Goal: Task Accomplishment & Management: Manage account settings

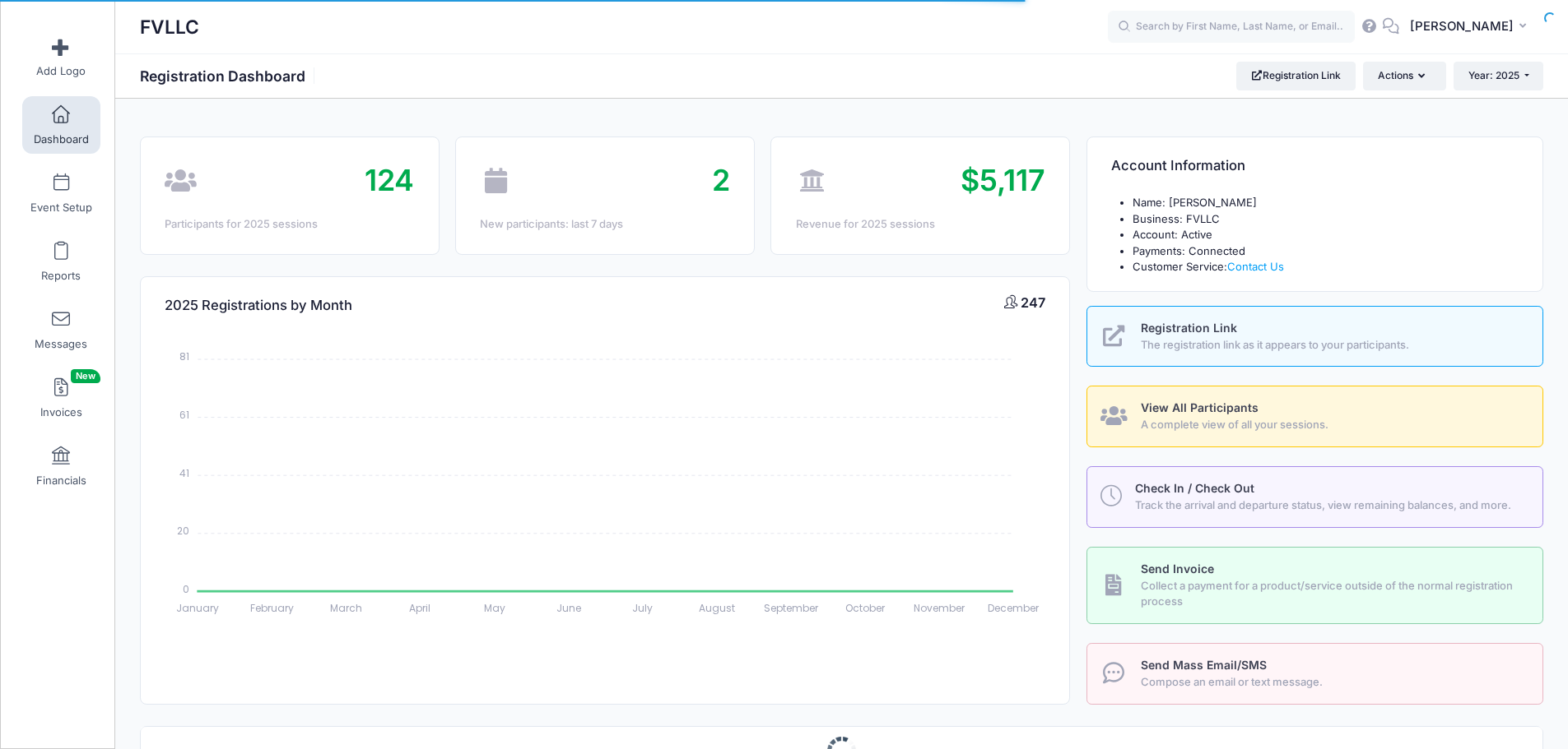
select select
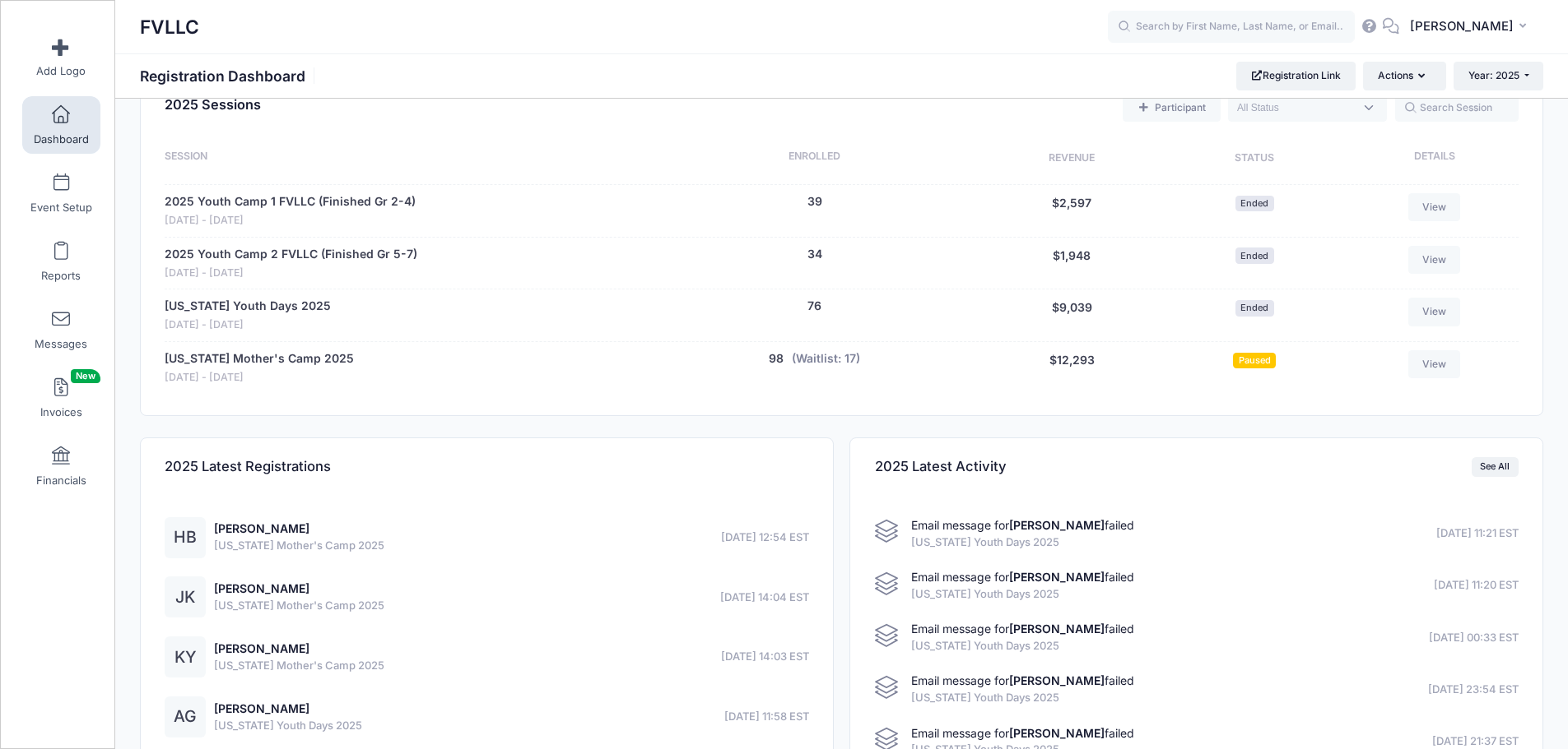
scroll to position [658, 0]
click at [321, 360] on link "[US_STATE] Mother's Camp 2025" at bounding box center [259, 358] width 189 height 17
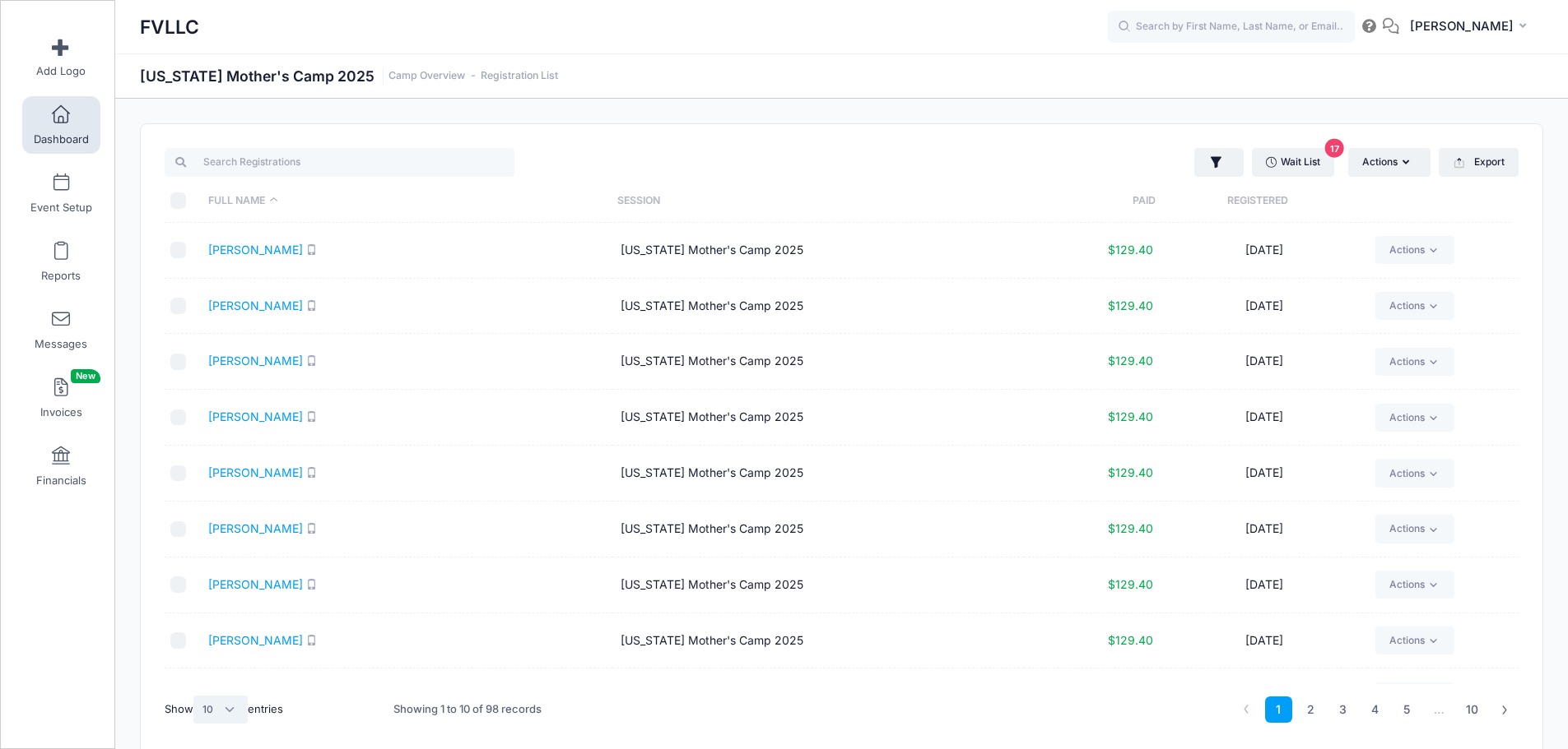
click at [235, 710] on select "All 10 25 50" at bounding box center [220, 710] width 54 height 28
select select "50"
click at [196, 696] on select "All 10 25 50" at bounding box center [220, 710] width 54 height 28
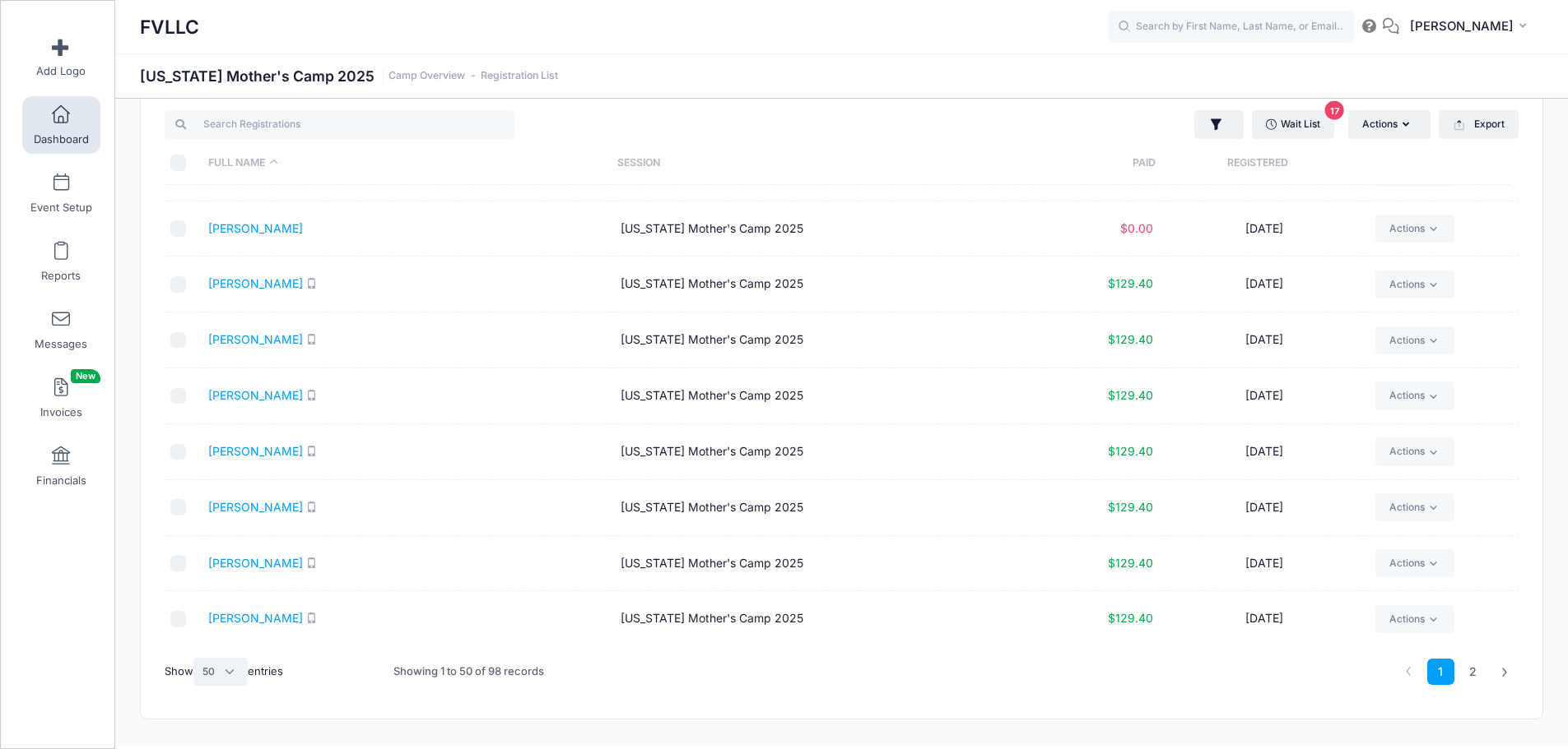
scroll to position [71, 0]
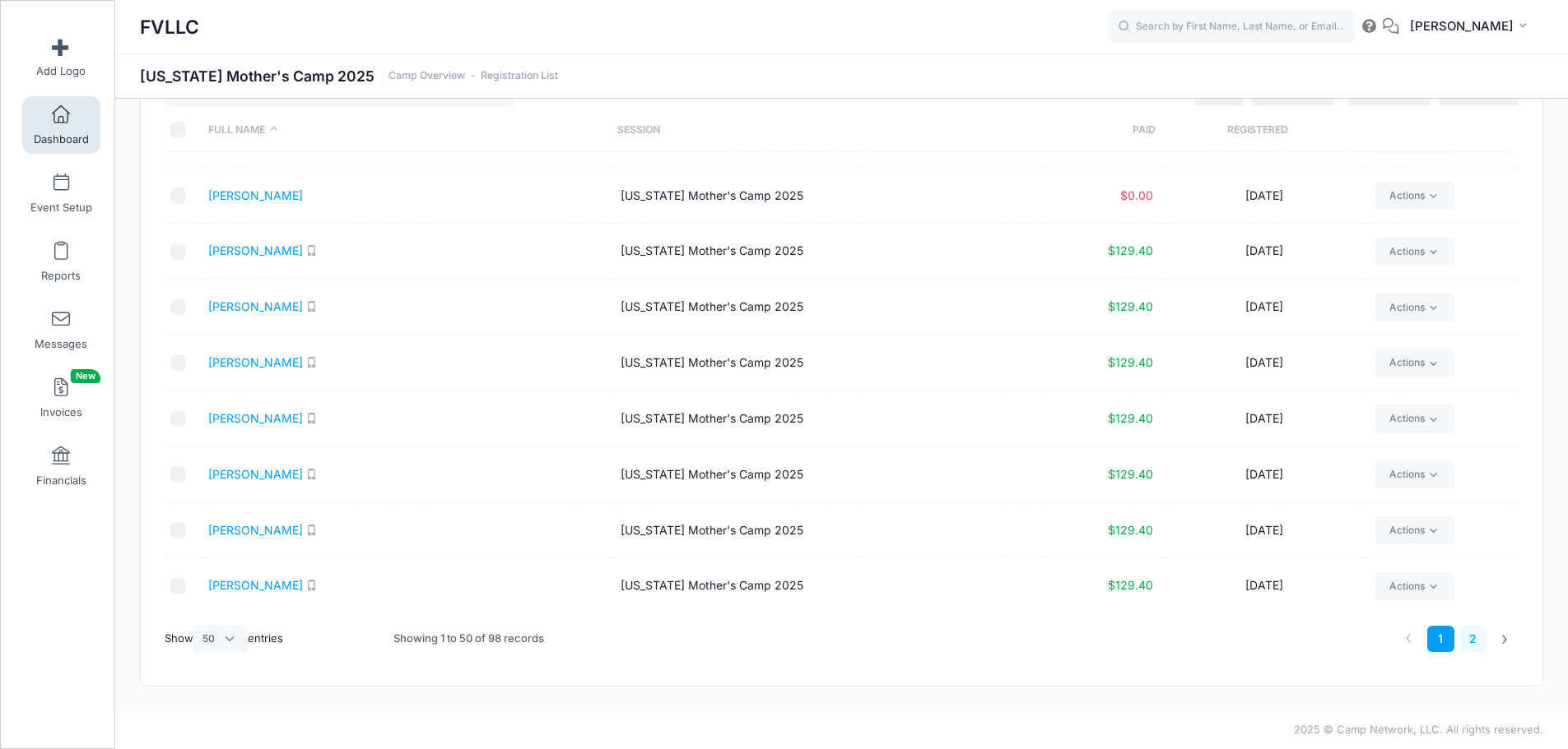
click at [1470, 635] on link "2" at bounding box center [1473, 639] width 27 height 27
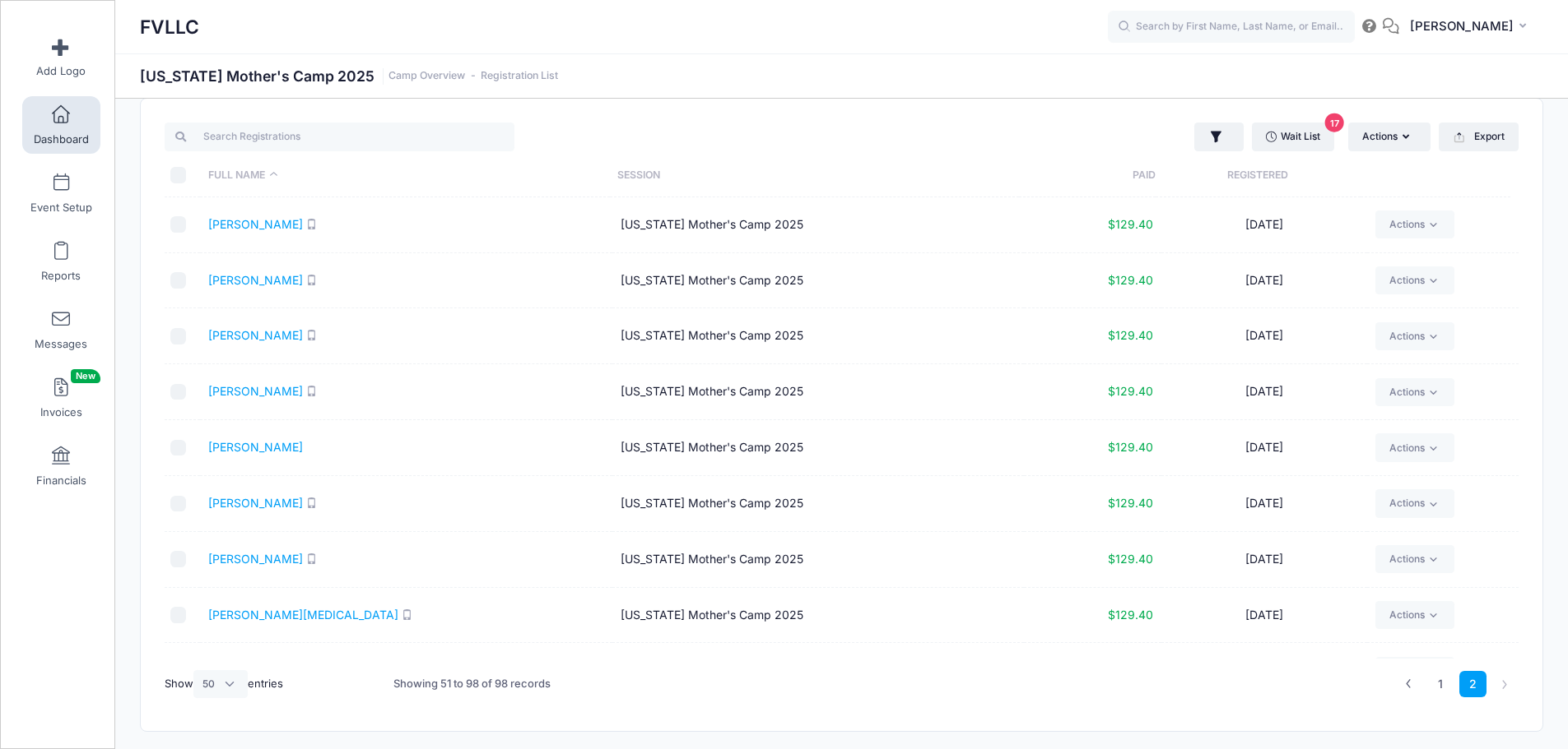
scroll to position [0, 0]
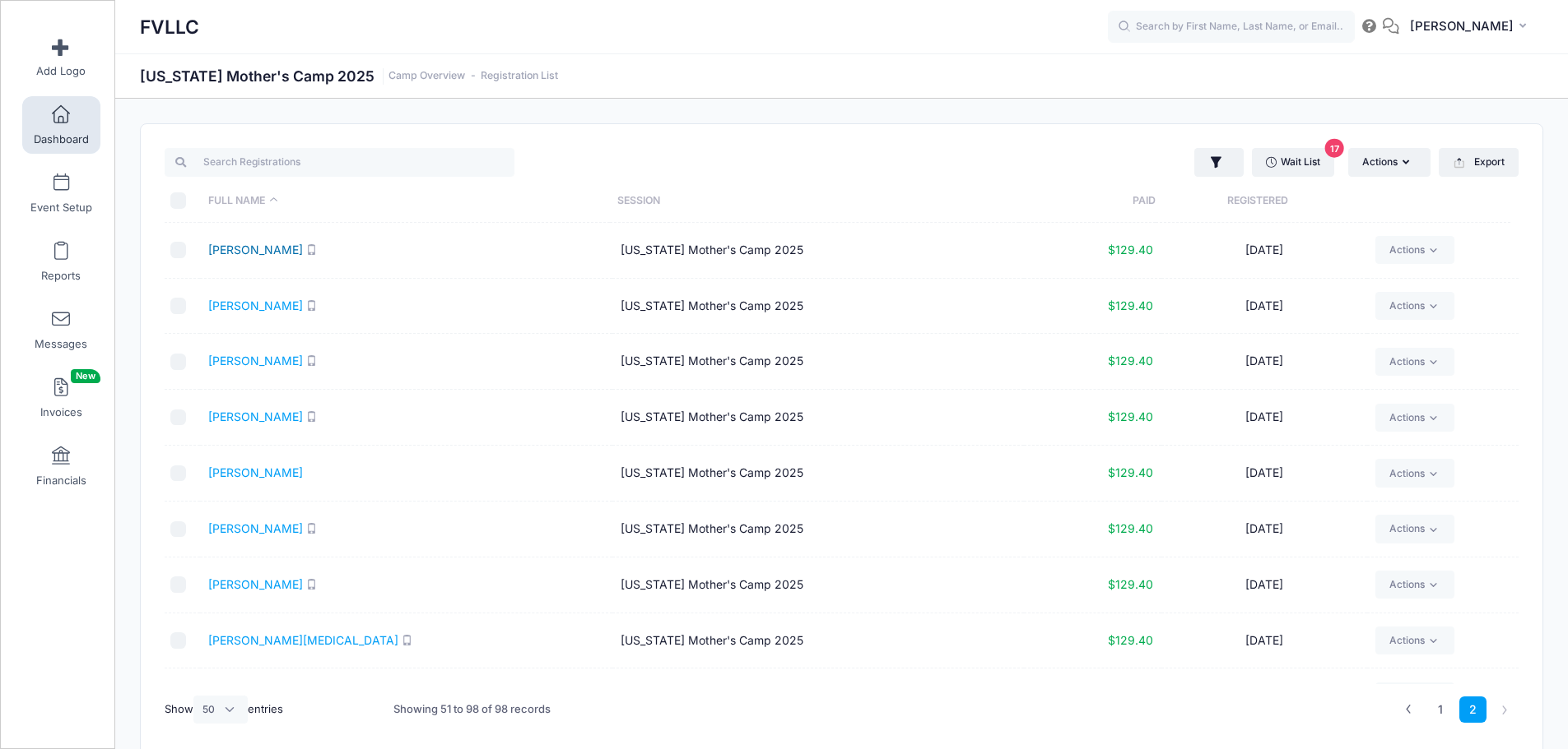
click at [256, 253] on link "[PERSON_NAME]" at bounding box center [255, 250] width 94 height 14
click at [1435, 709] on link "1" at bounding box center [1440, 710] width 27 height 27
click at [1279, 165] on link "Wait List 17" at bounding box center [1293, 162] width 82 height 28
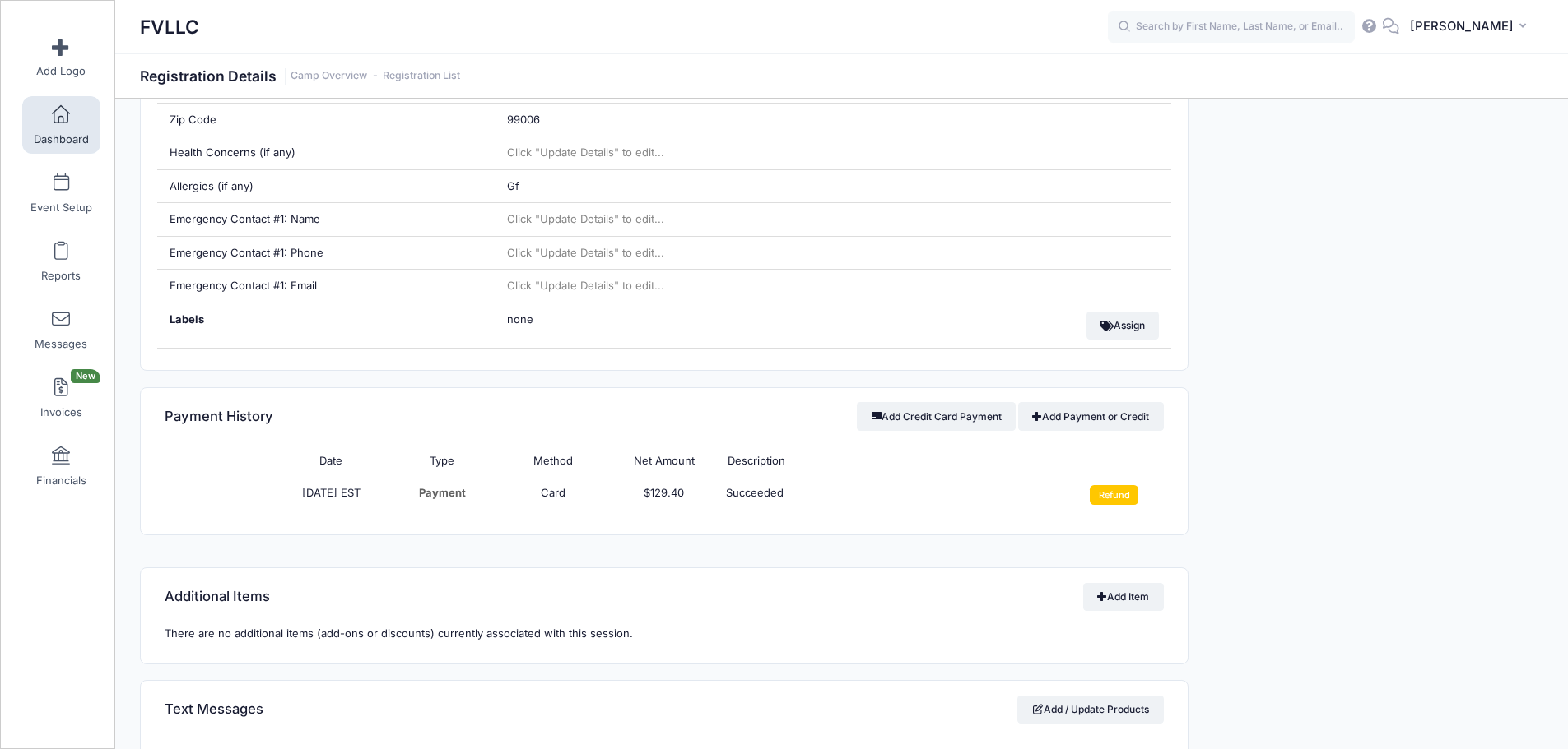
scroll to position [905, 0]
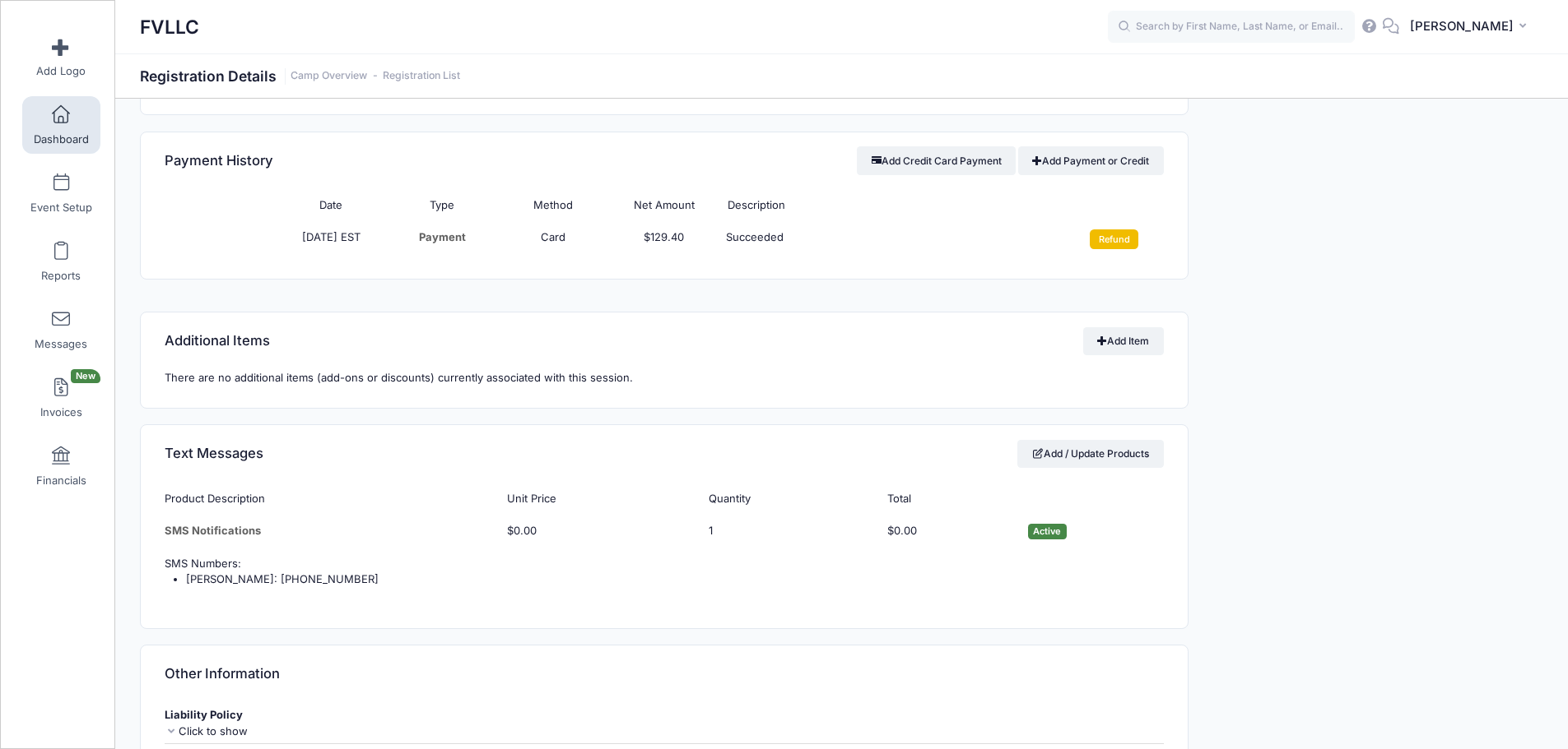
click at [1112, 240] on input "Refund" at bounding box center [1114, 239] width 49 height 20
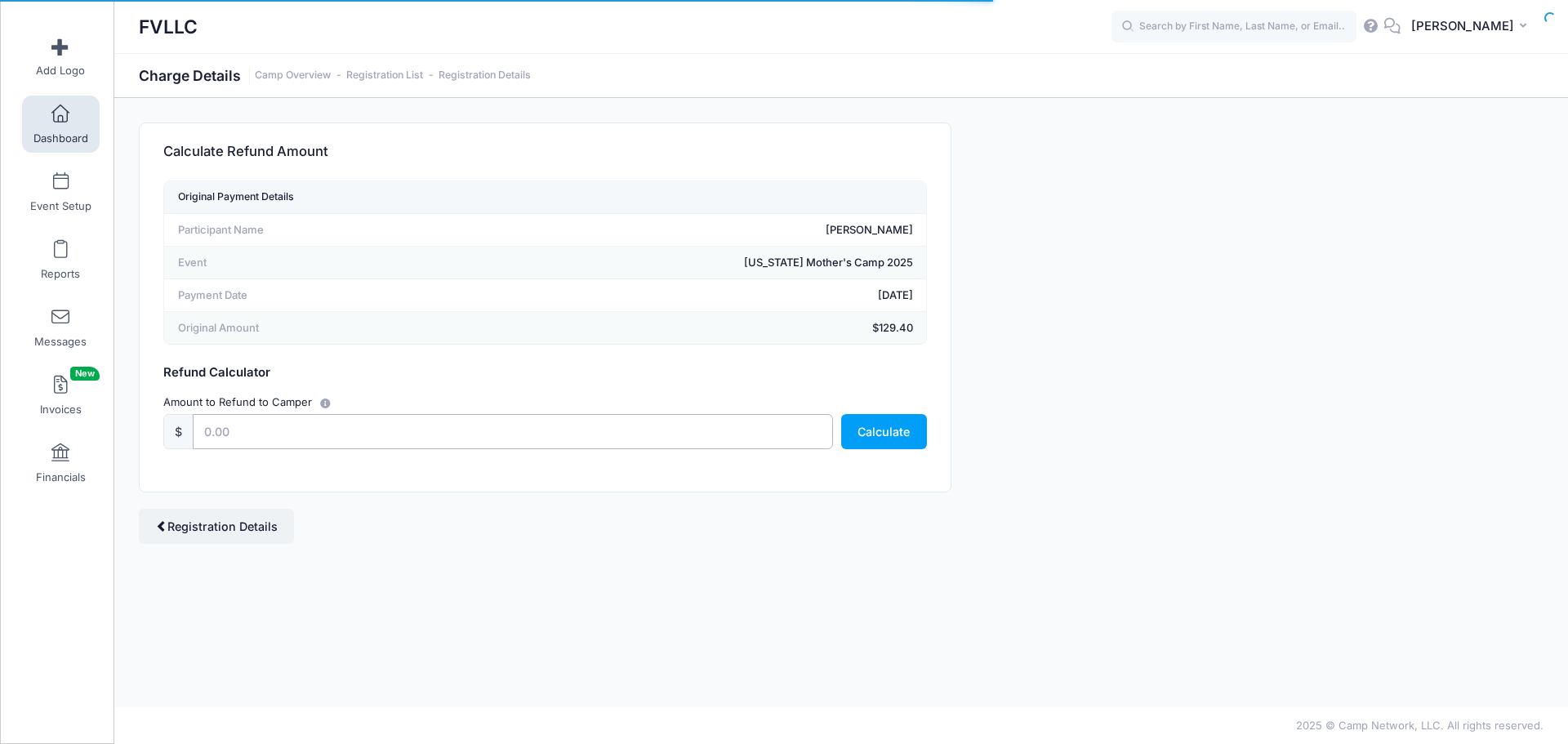
click at [271, 438] on input "text" at bounding box center [513, 431] width 640 height 35
type input "129.40"
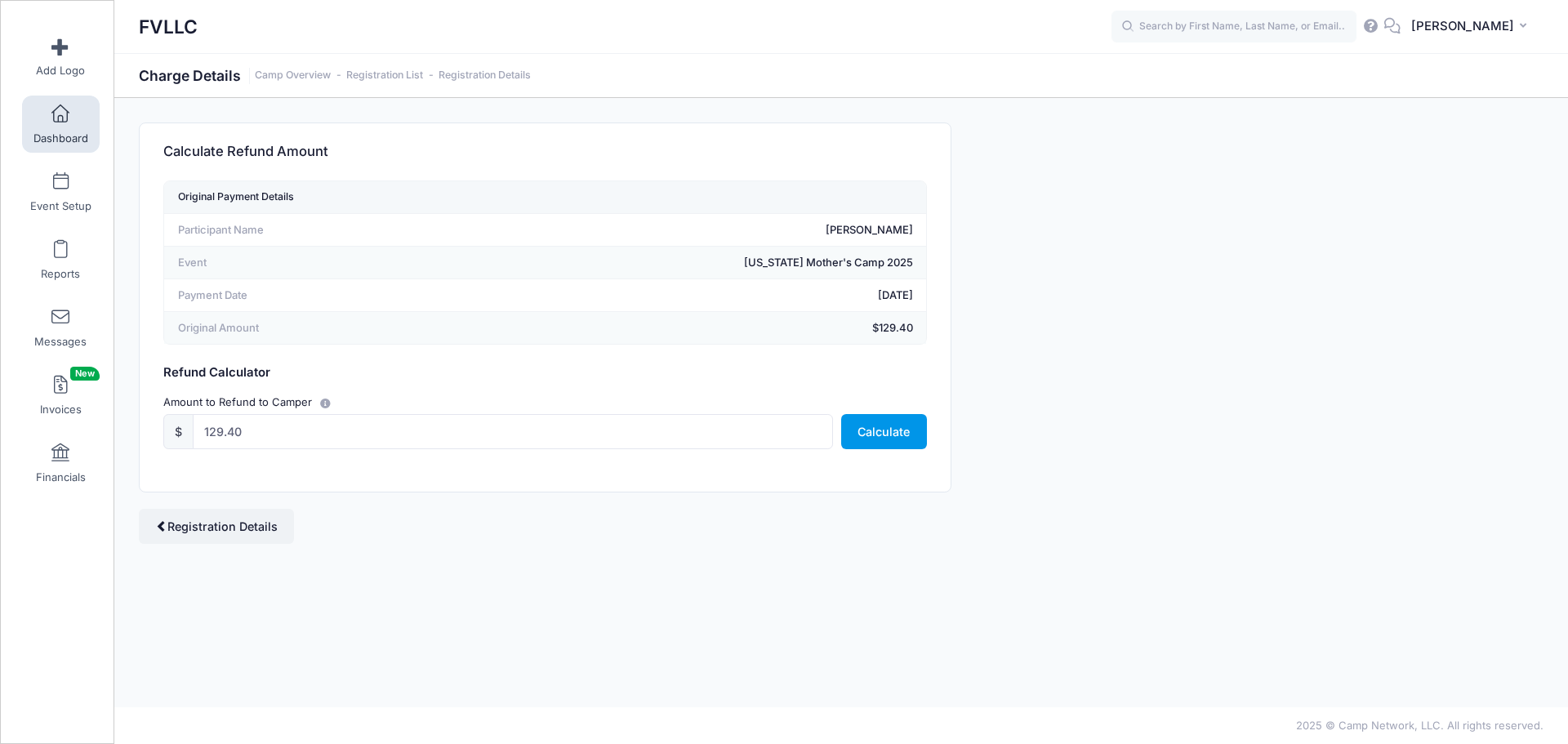
click at [896, 428] on button "Calculate" at bounding box center [883, 431] width 86 height 35
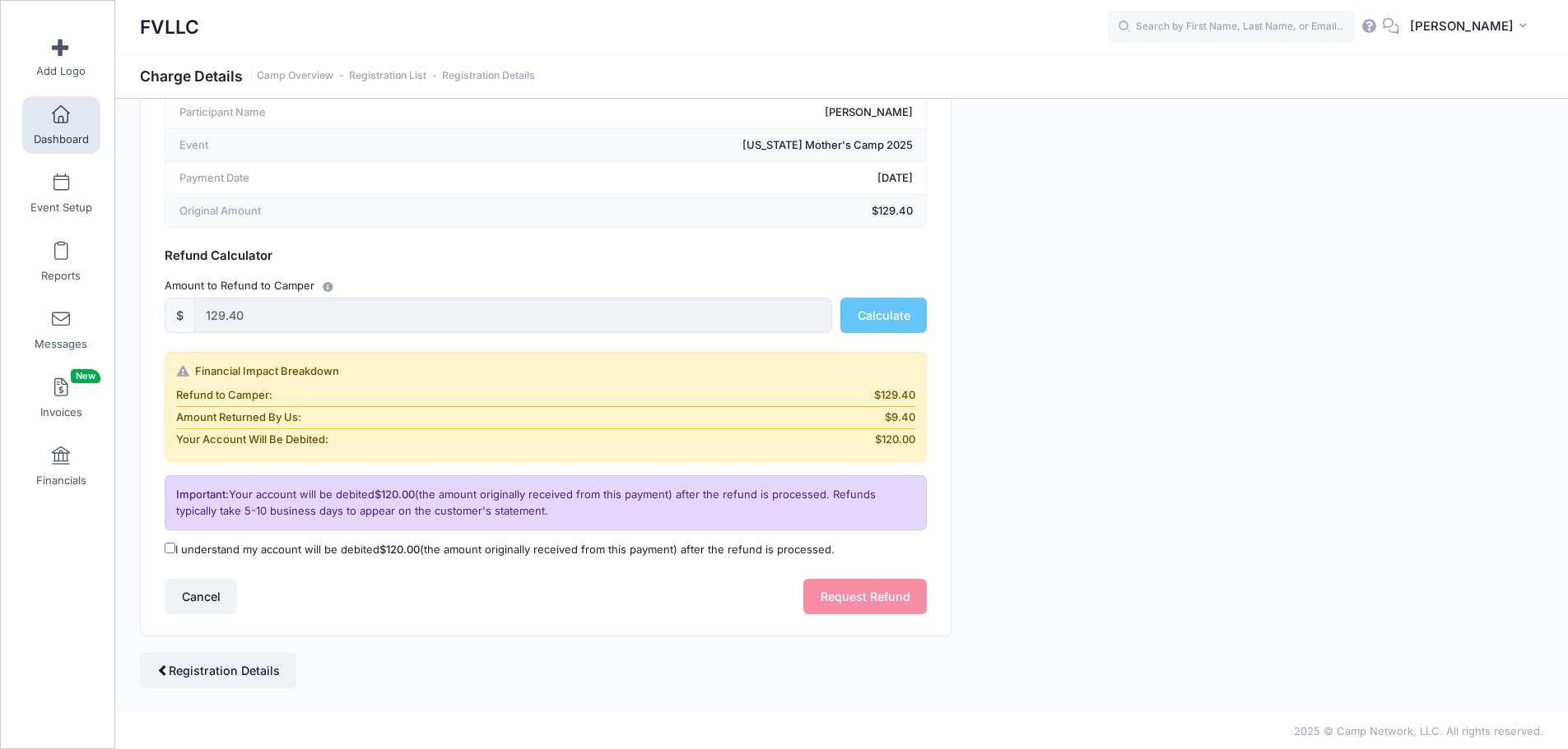
scroll to position [120, 0]
click at [230, 550] on label "I understand my account will be debited $120.00 (the amount originally received…" at bounding box center [499, 549] width 670 height 17
click at [175, 550] on input "I understand my account will be debited $120.00 (the amount originally received…" at bounding box center [170, 547] width 10 height 10
checkbox input "true"
click at [859, 586] on button "Request Refund" at bounding box center [865, 596] width 123 height 35
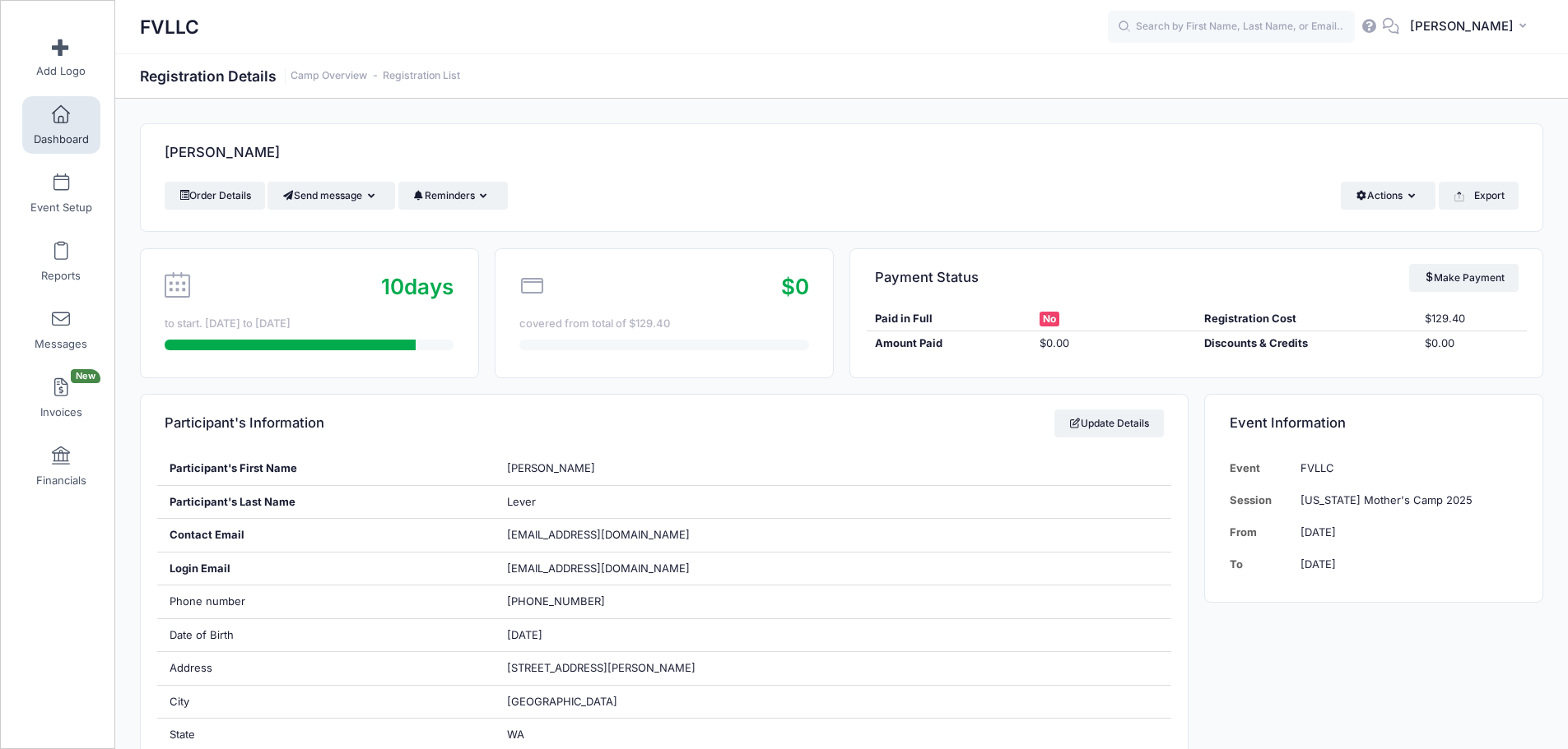
click at [56, 135] on span "Dashboard" at bounding box center [61, 140] width 55 height 14
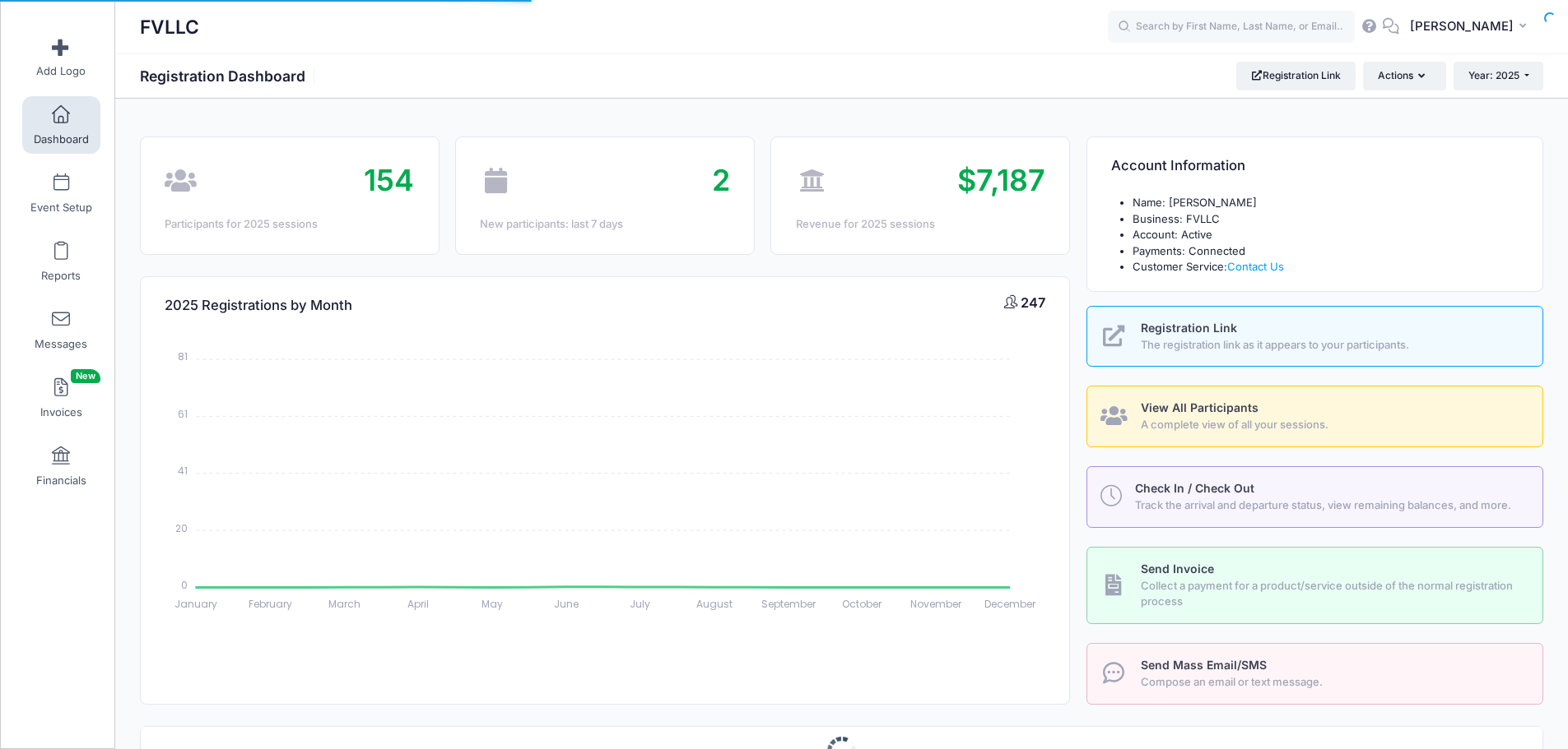
select select
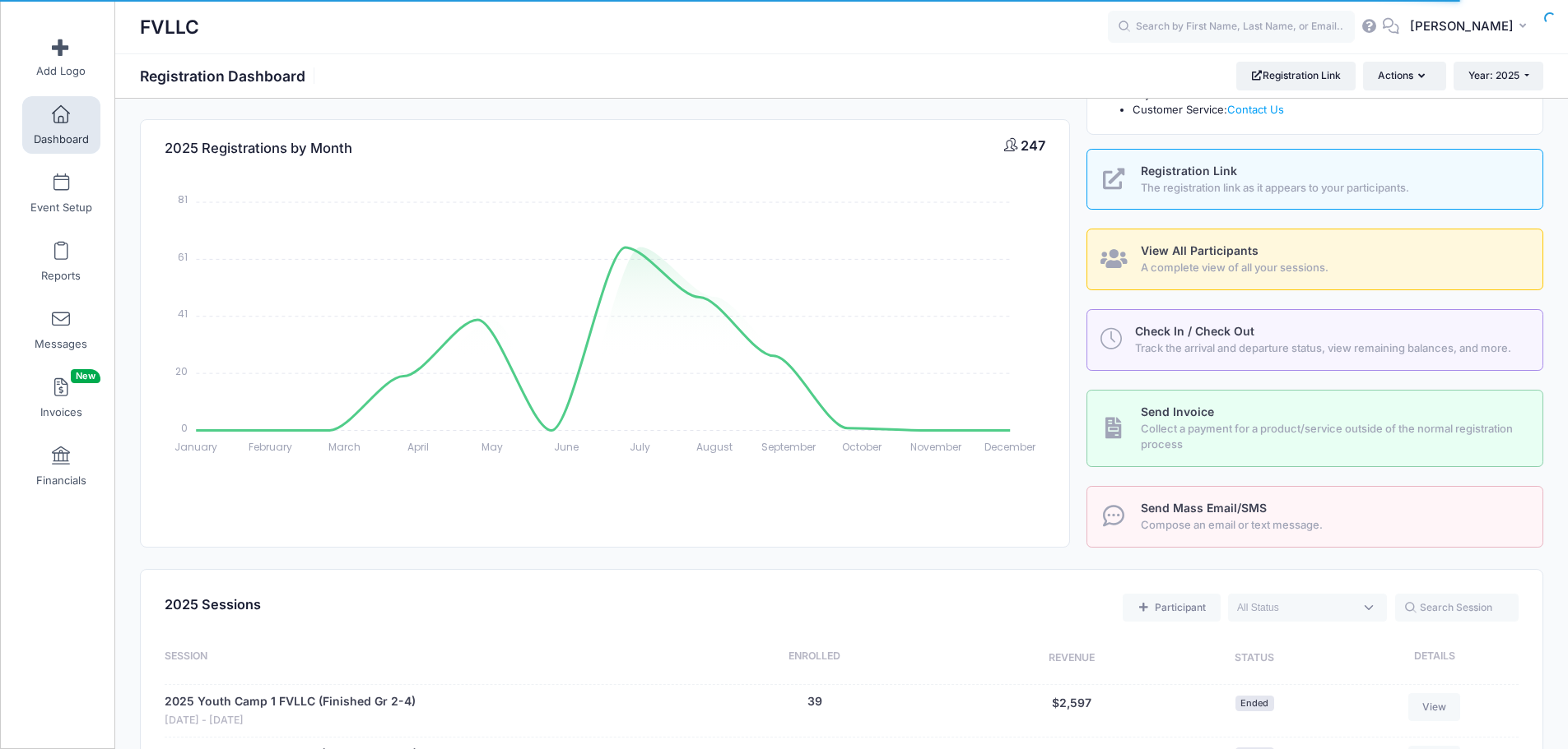
scroll to position [412, 0]
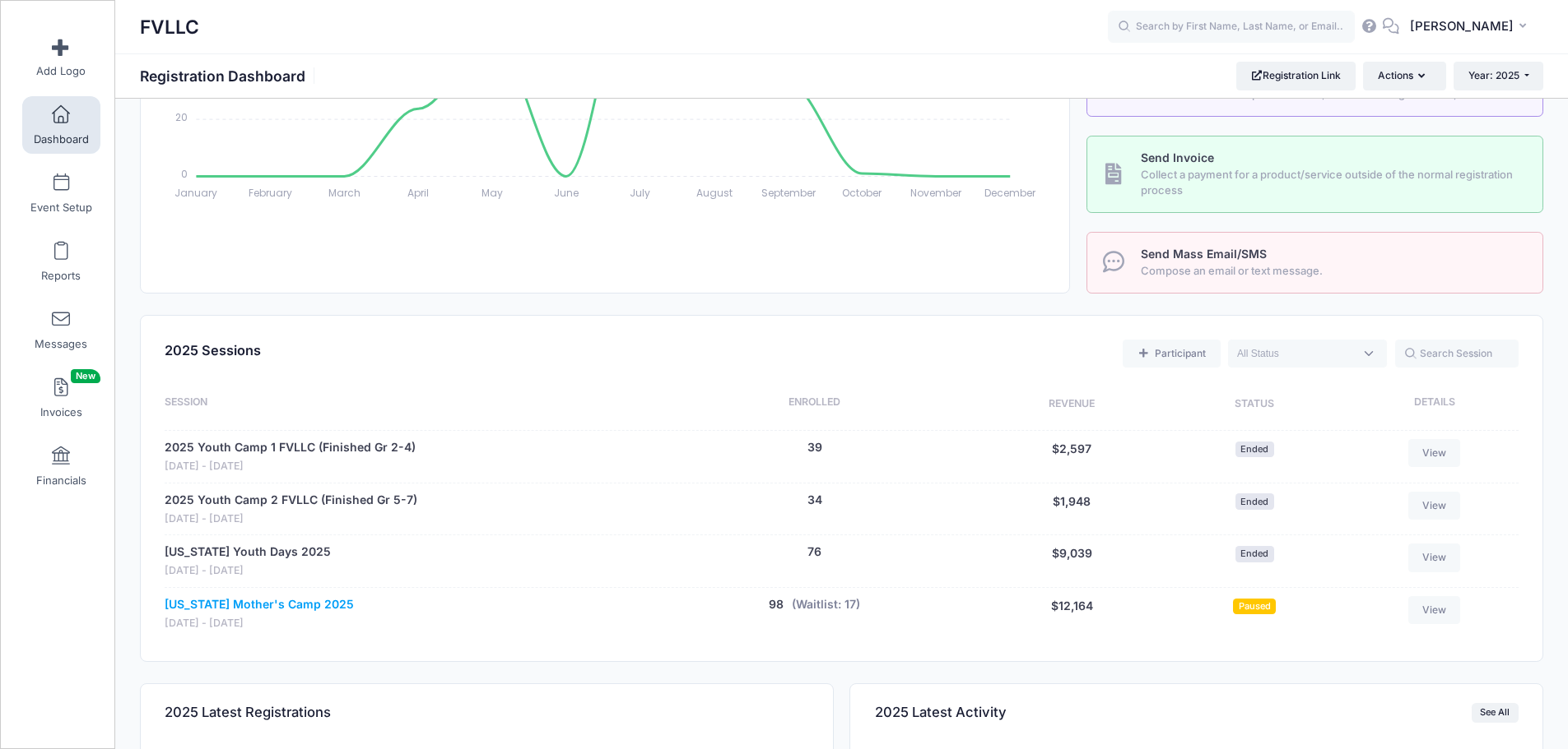
click at [301, 604] on link "[US_STATE] Mother's Camp 2025" at bounding box center [259, 605] width 189 height 17
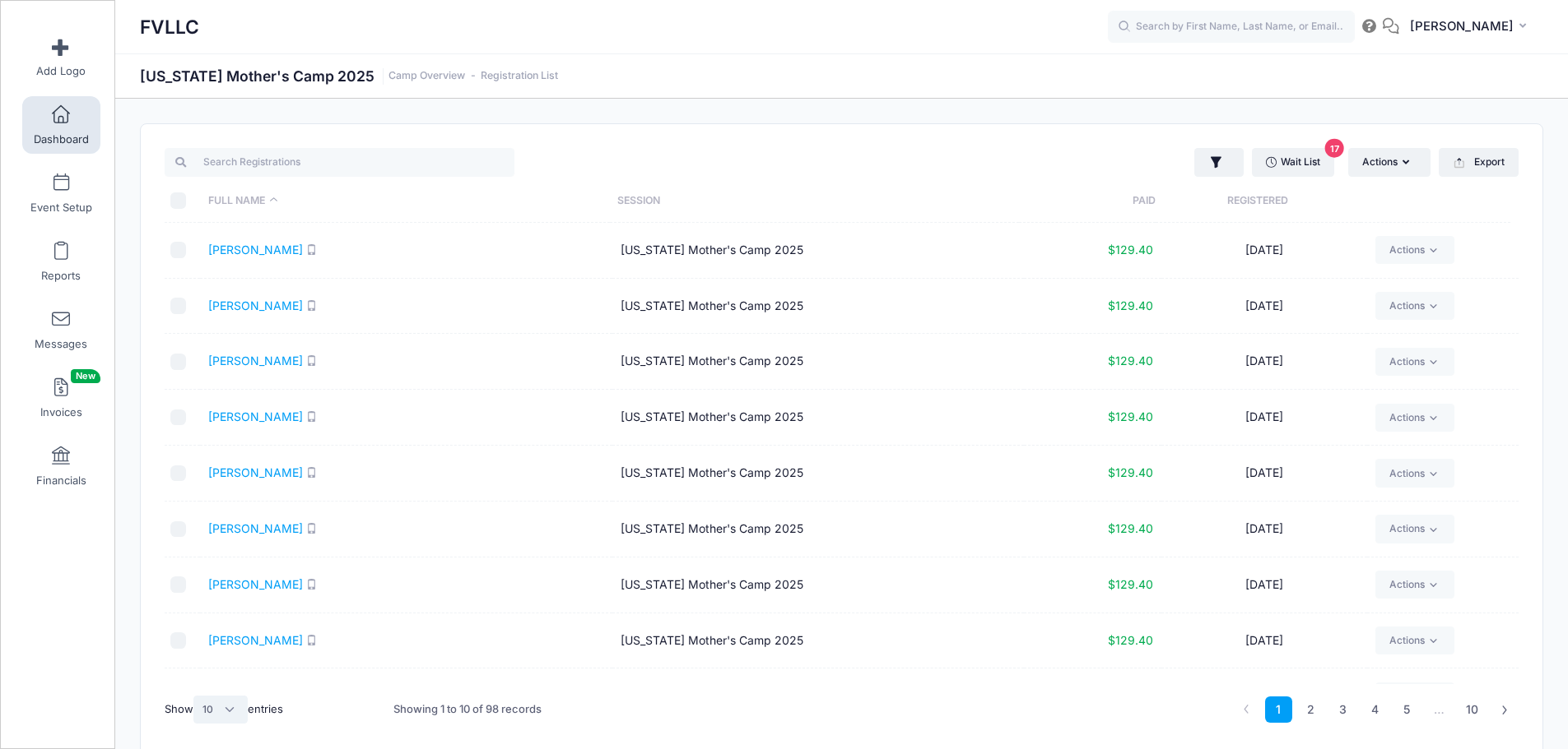
click at [228, 711] on select "All 10 25 50" at bounding box center [220, 710] width 54 height 28
select select "50"
click at [196, 696] on select "All 10 25 50" at bounding box center [220, 710] width 54 height 28
click at [1468, 709] on link "2" at bounding box center [1473, 710] width 27 height 27
click at [261, 247] on link "[PERSON_NAME]" at bounding box center [255, 250] width 94 height 14
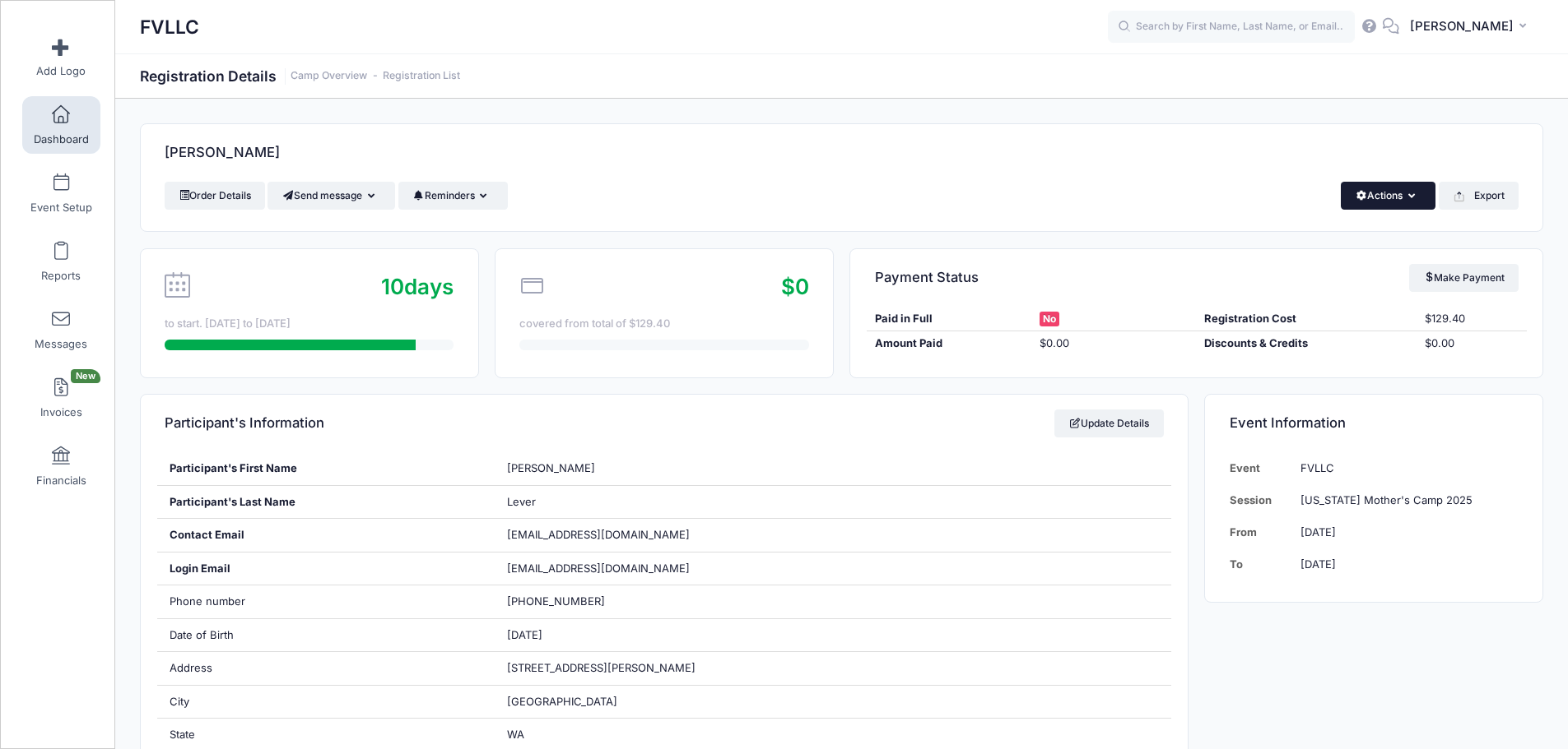
click at [1378, 203] on button "Actions" at bounding box center [1388, 196] width 94 height 28
click at [1285, 343] on link "Delete" at bounding box center [1333, 348] width 190 height 31
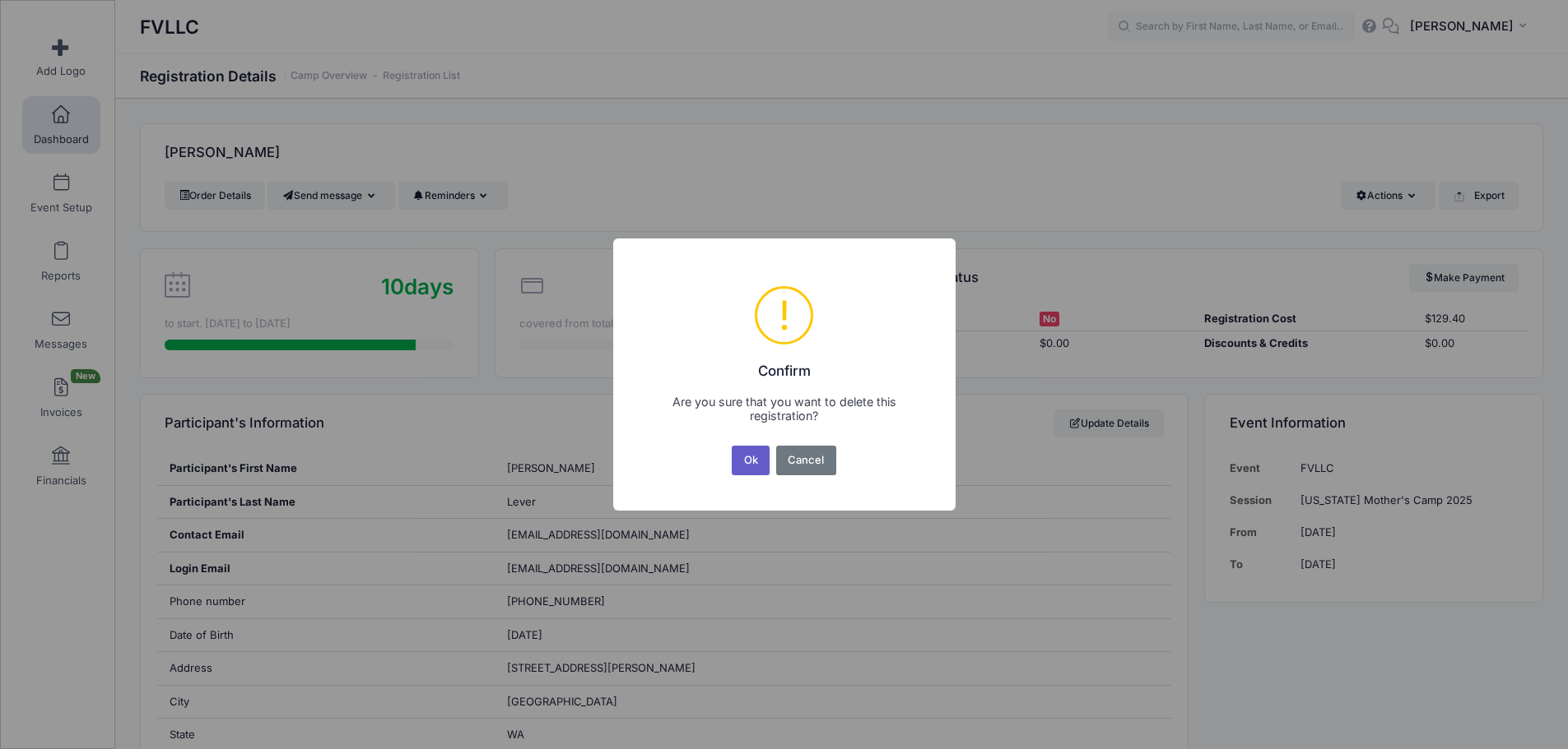
click at [747, 466] on button "Ok" at bounding box center [750, 461] width 38 height 30
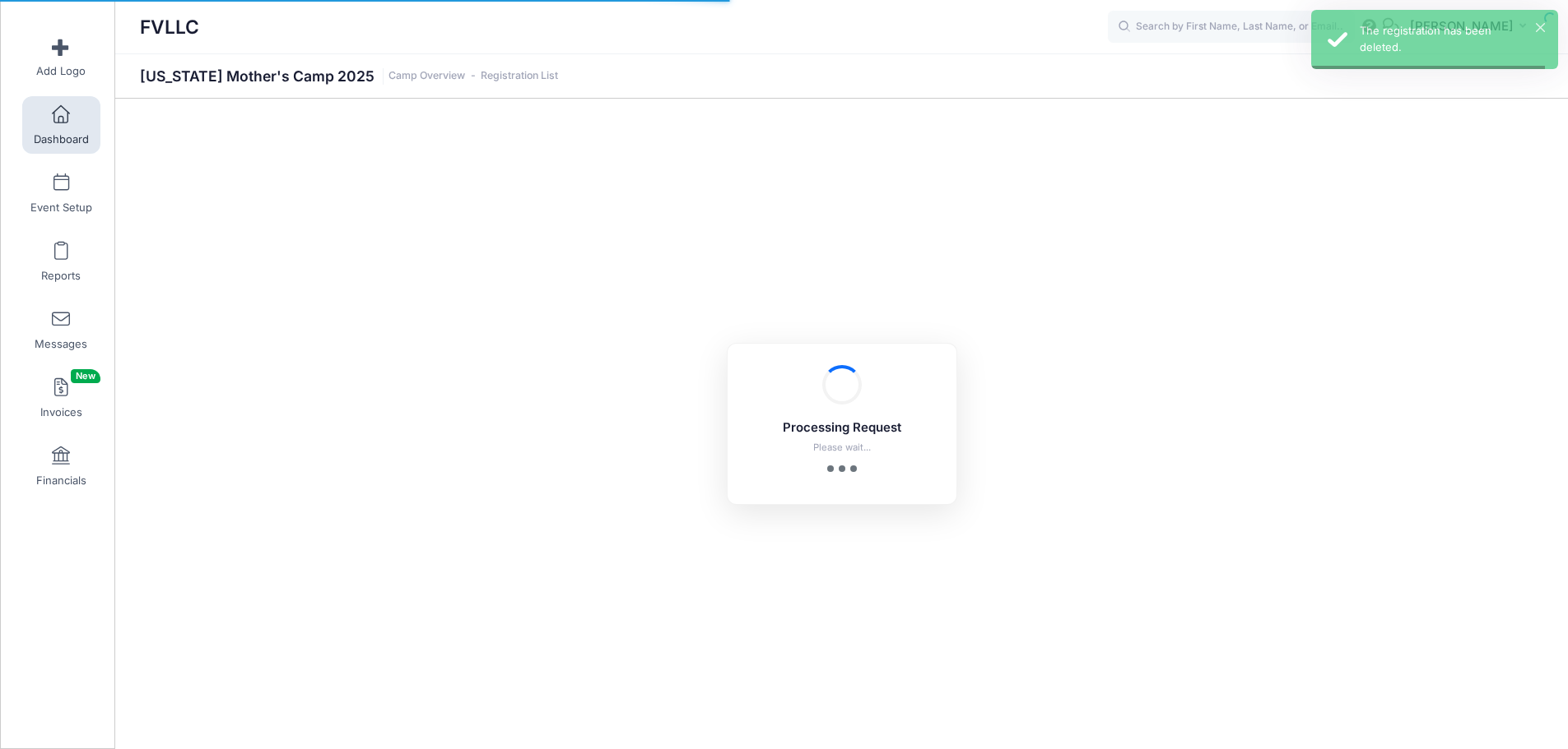
select select "10"
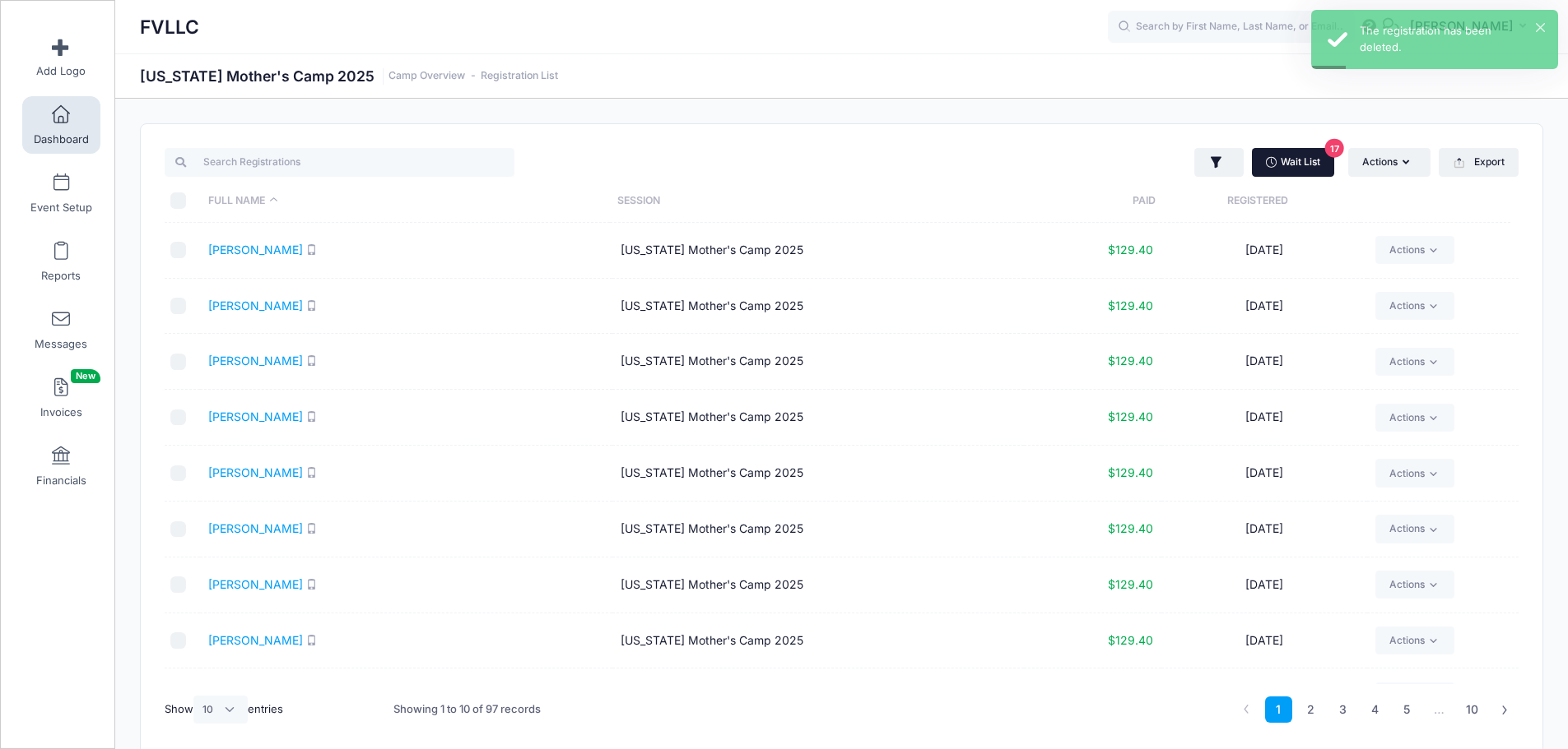
click at [1269, 163] on icon at bounding box center [1273, 163] width 15 height 0
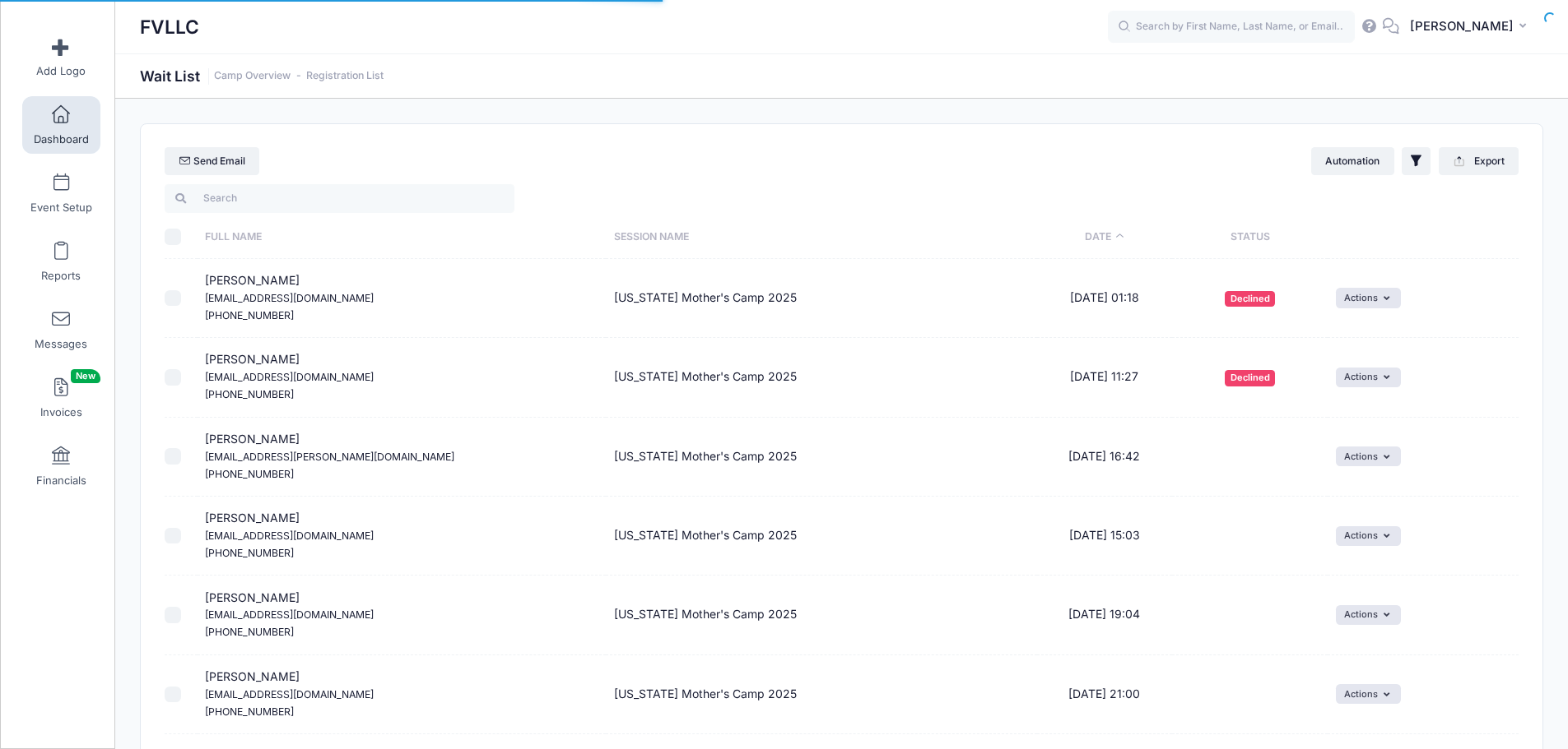
select select "50"
click at [1345, 533] on button "Actions" at bounding box center [1369, 536] width 65 height 20
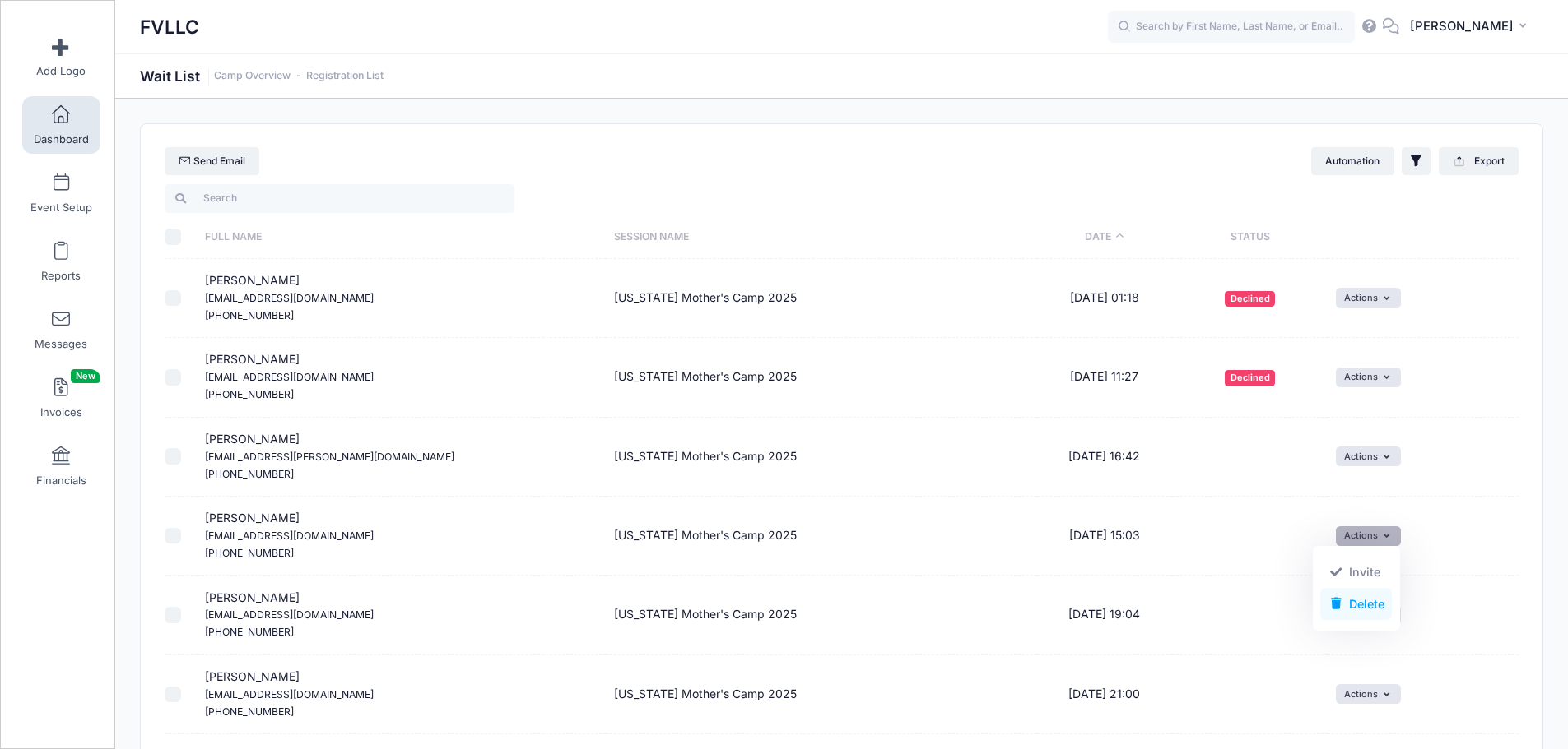
click at [1363, 610] on link "Delete" at bounding box center [1356, 604] width 72 height 31
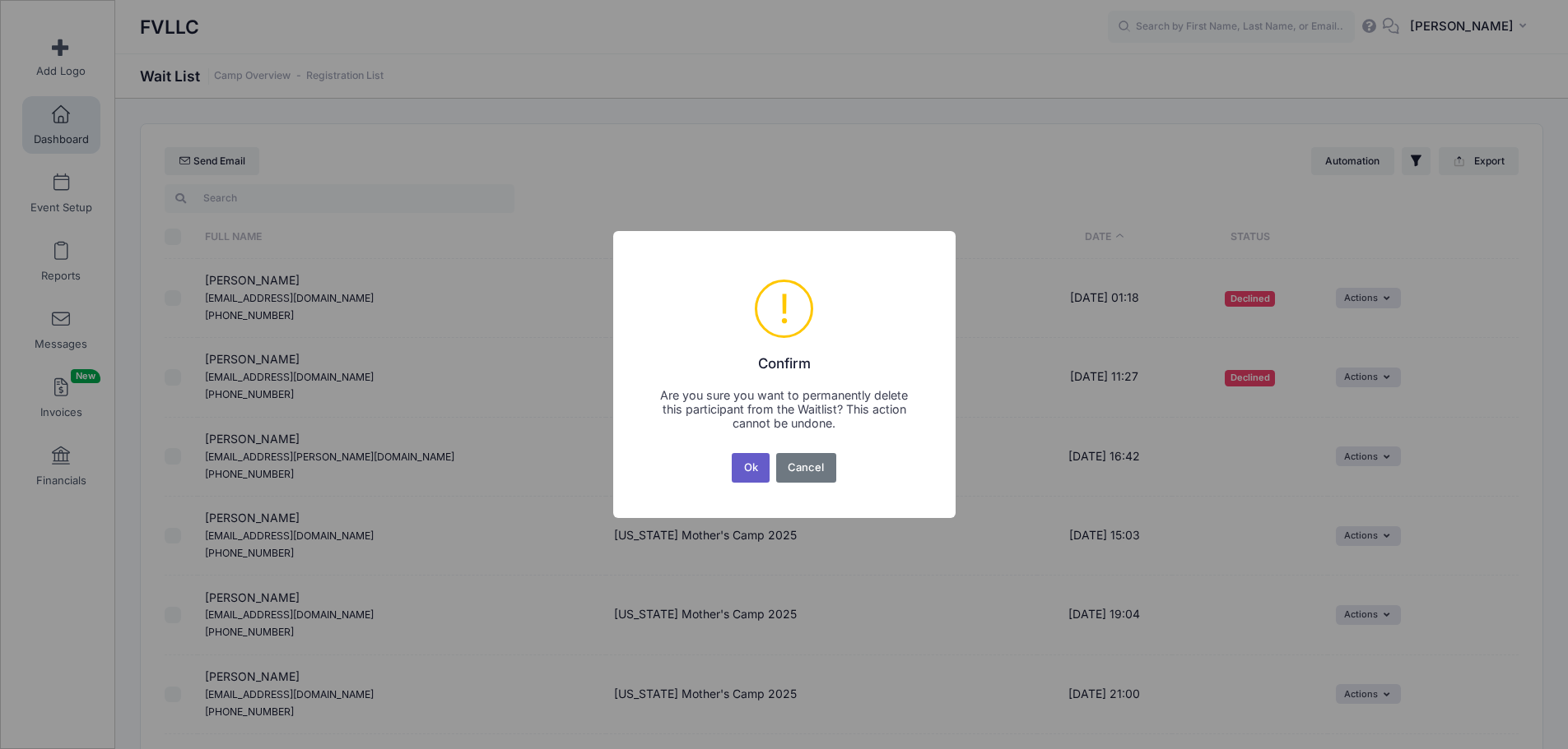
click at [753, 459] on button "Ok" at bounding box center [750, 468] width 38 height 30
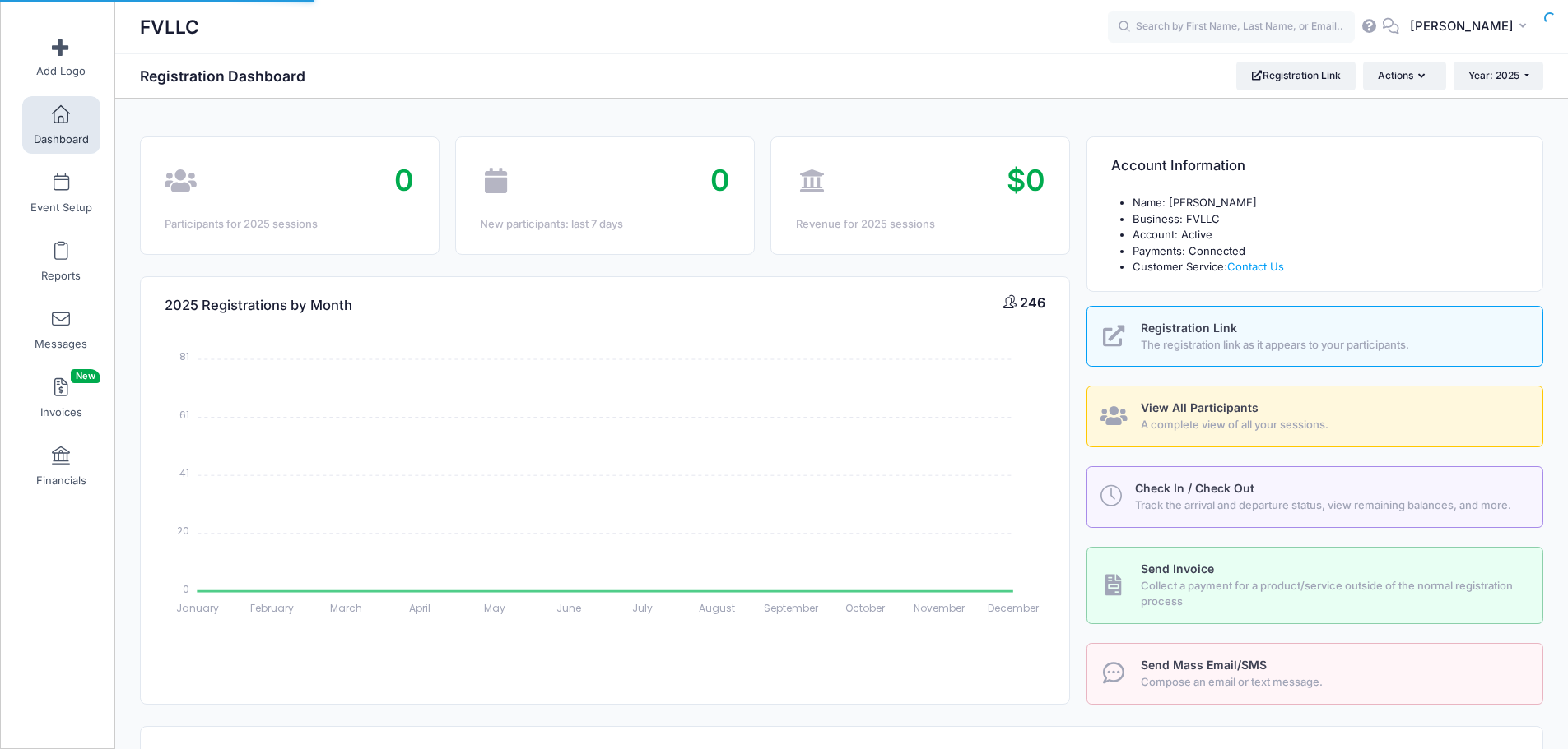
select select
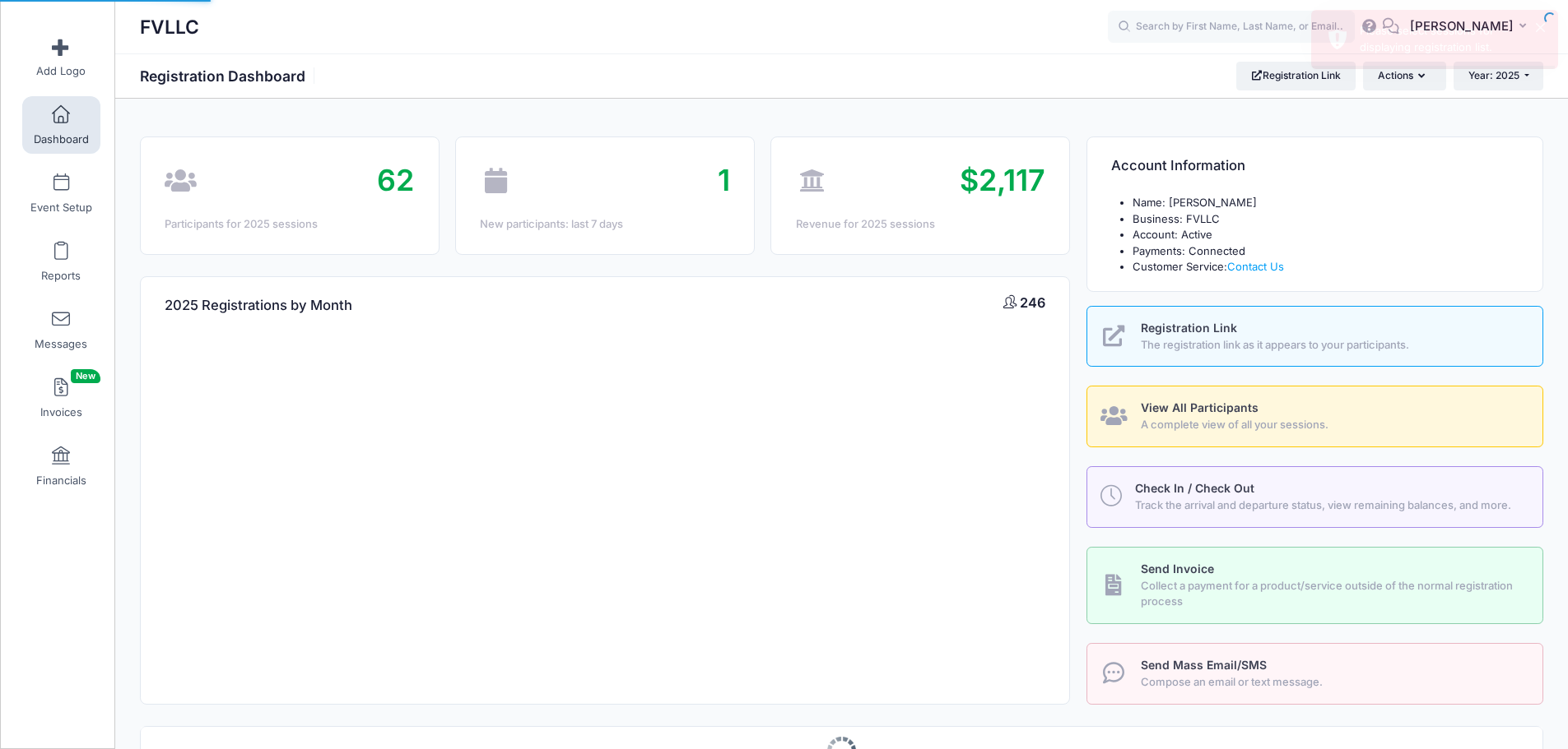
select select
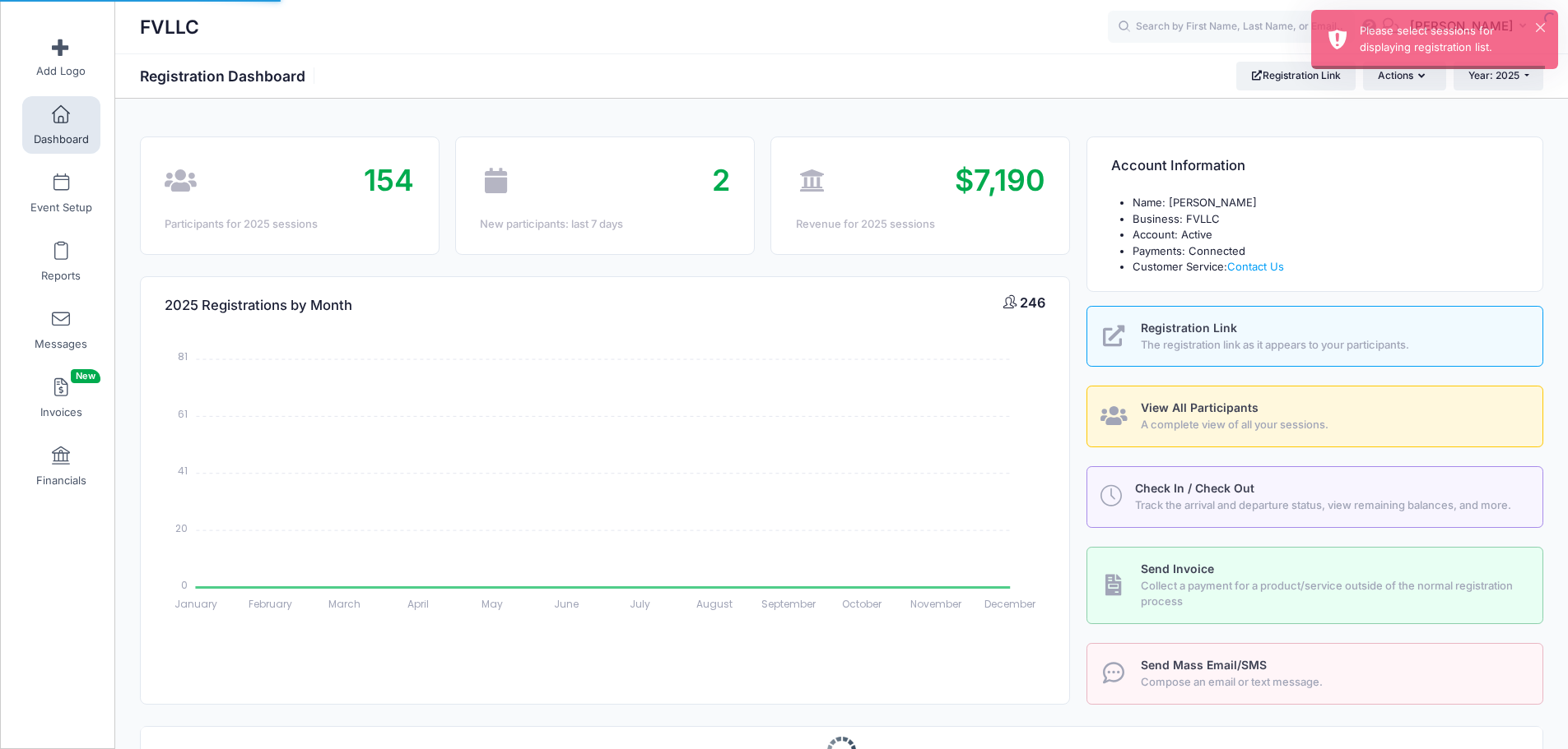
select select
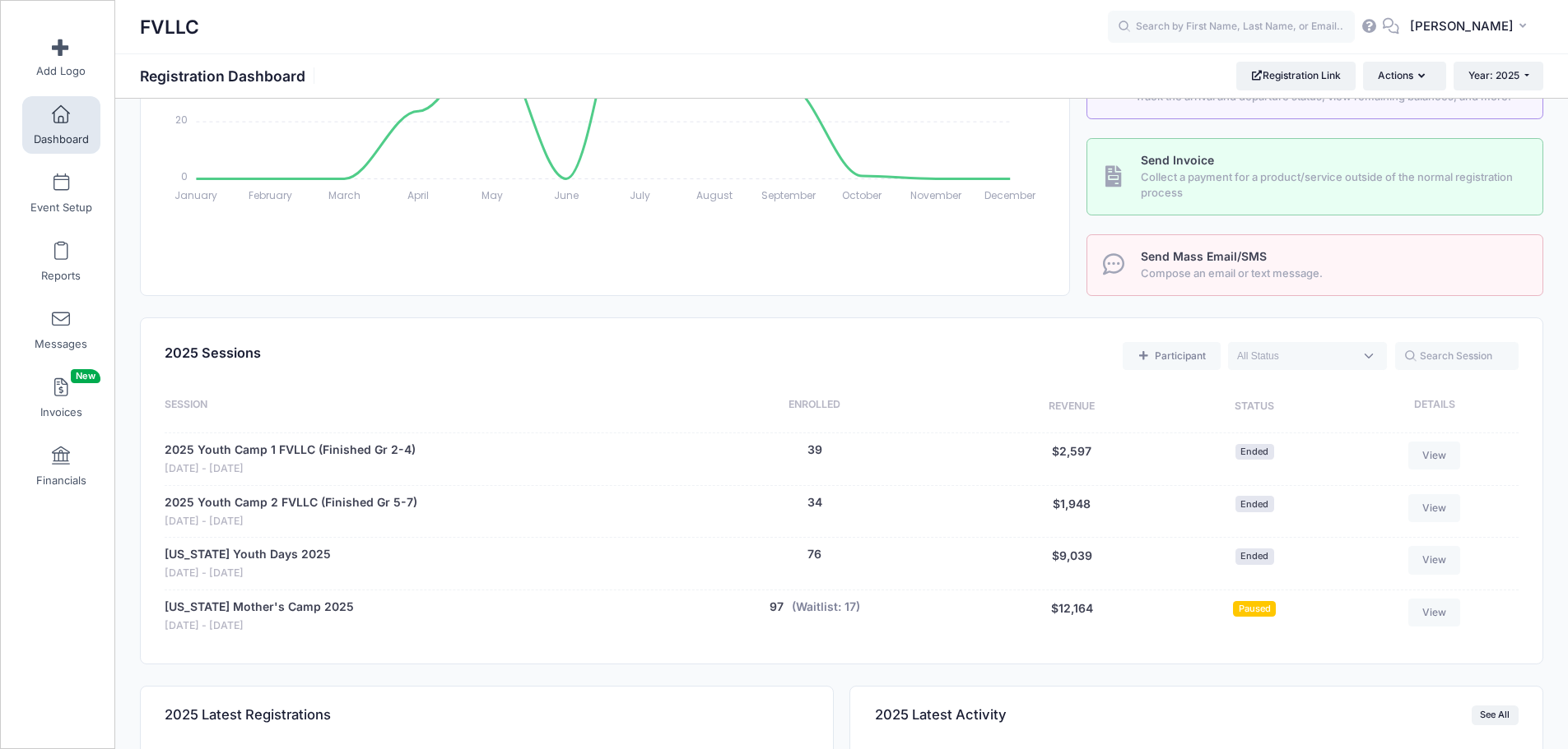
scroll to position [412, 0]
click at [837, 609] on button "(Waitlist: 17)" at bounding box center [826, 605] width 68 height 17
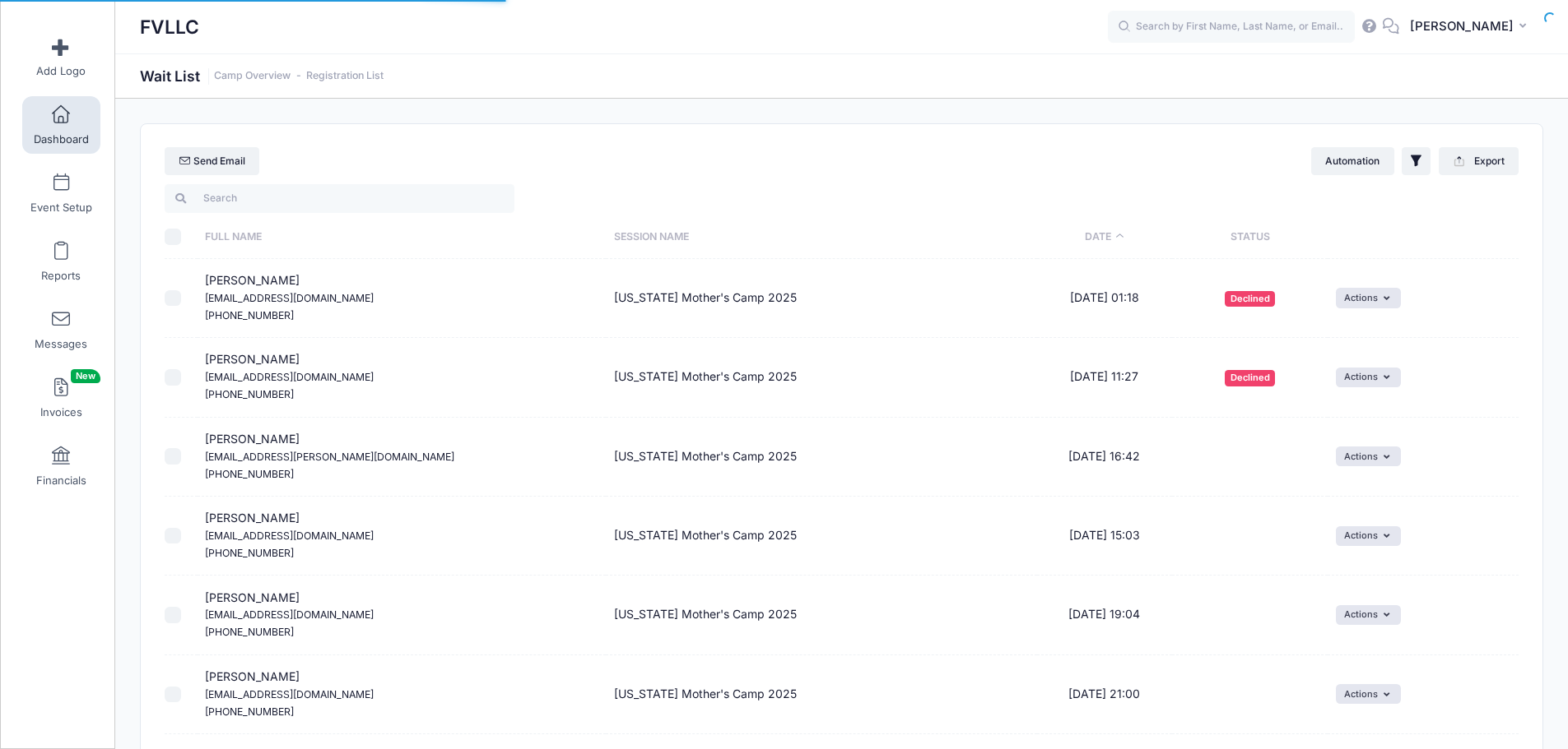
select select "50"
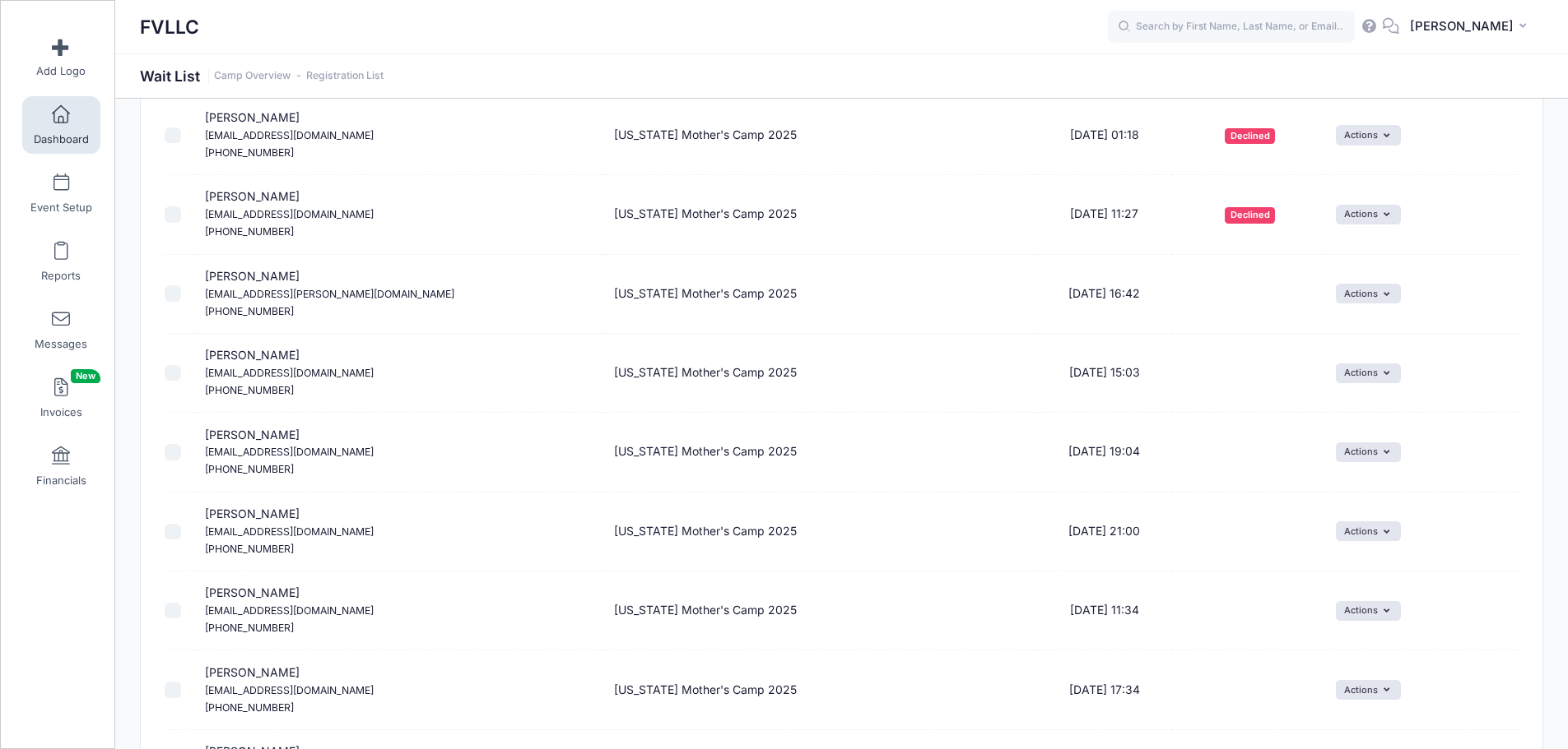
scroll to position [164, 0]
click at [61, 119] on span at bounding box center [61, 114] width 0 height 18
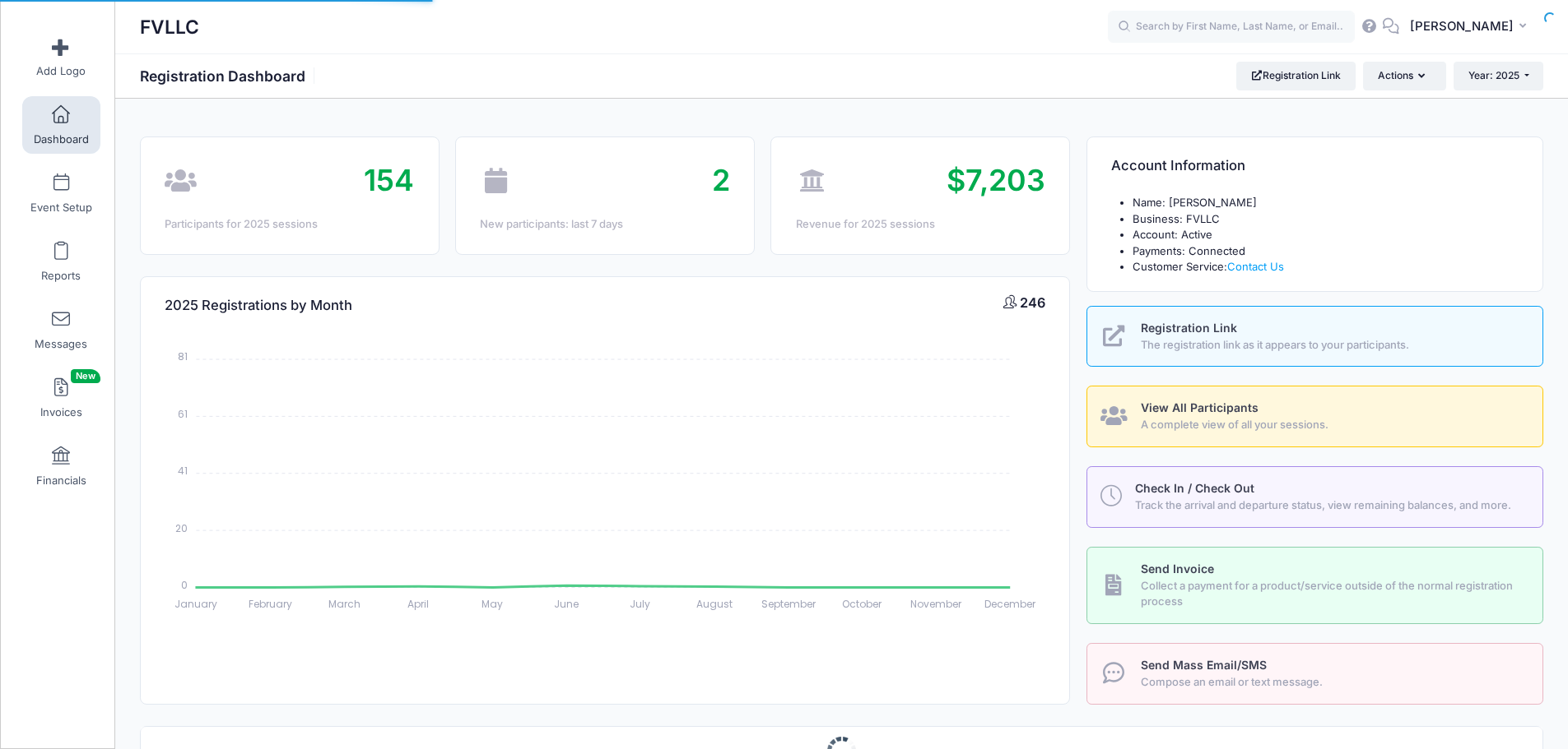
select select
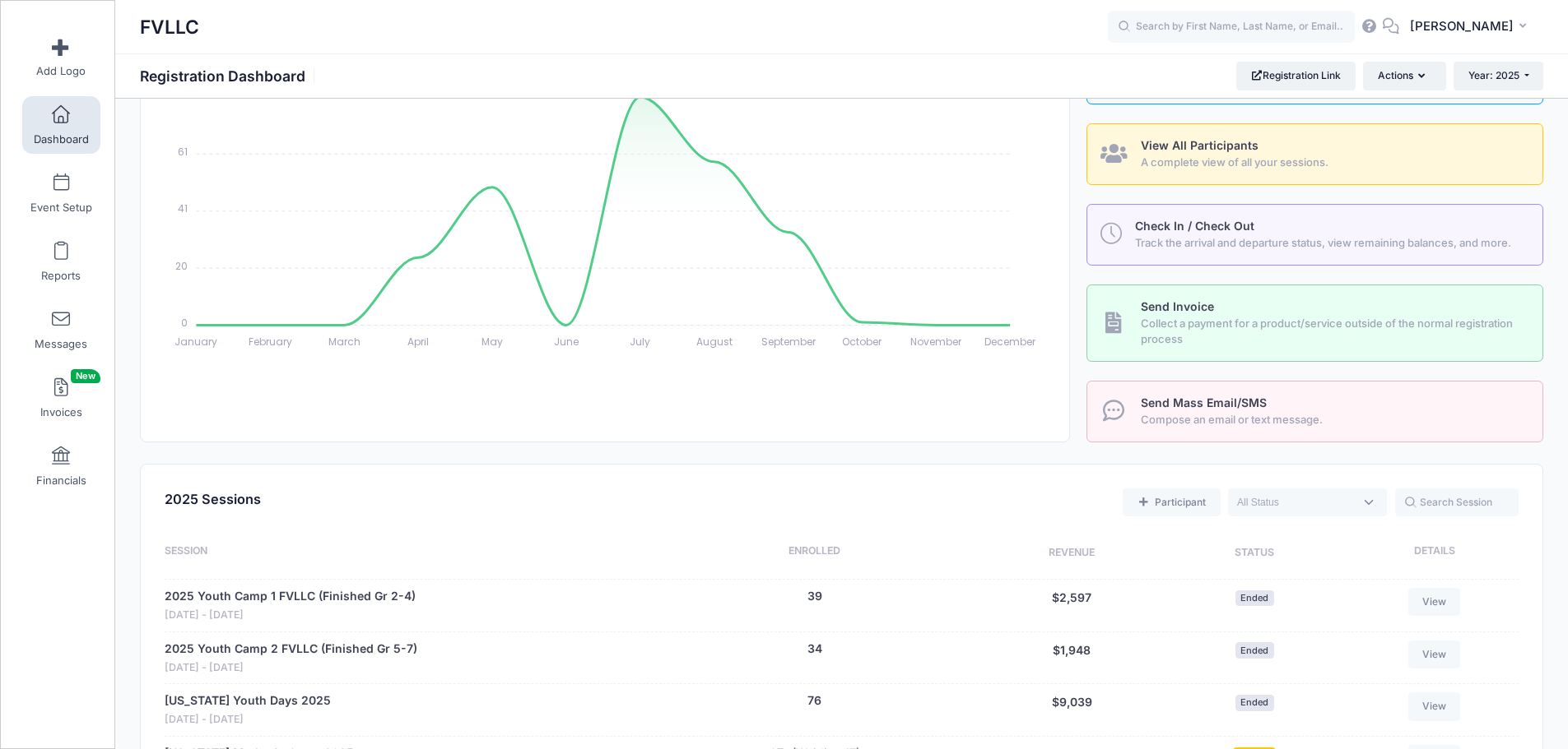
scroll to position [494, 0]
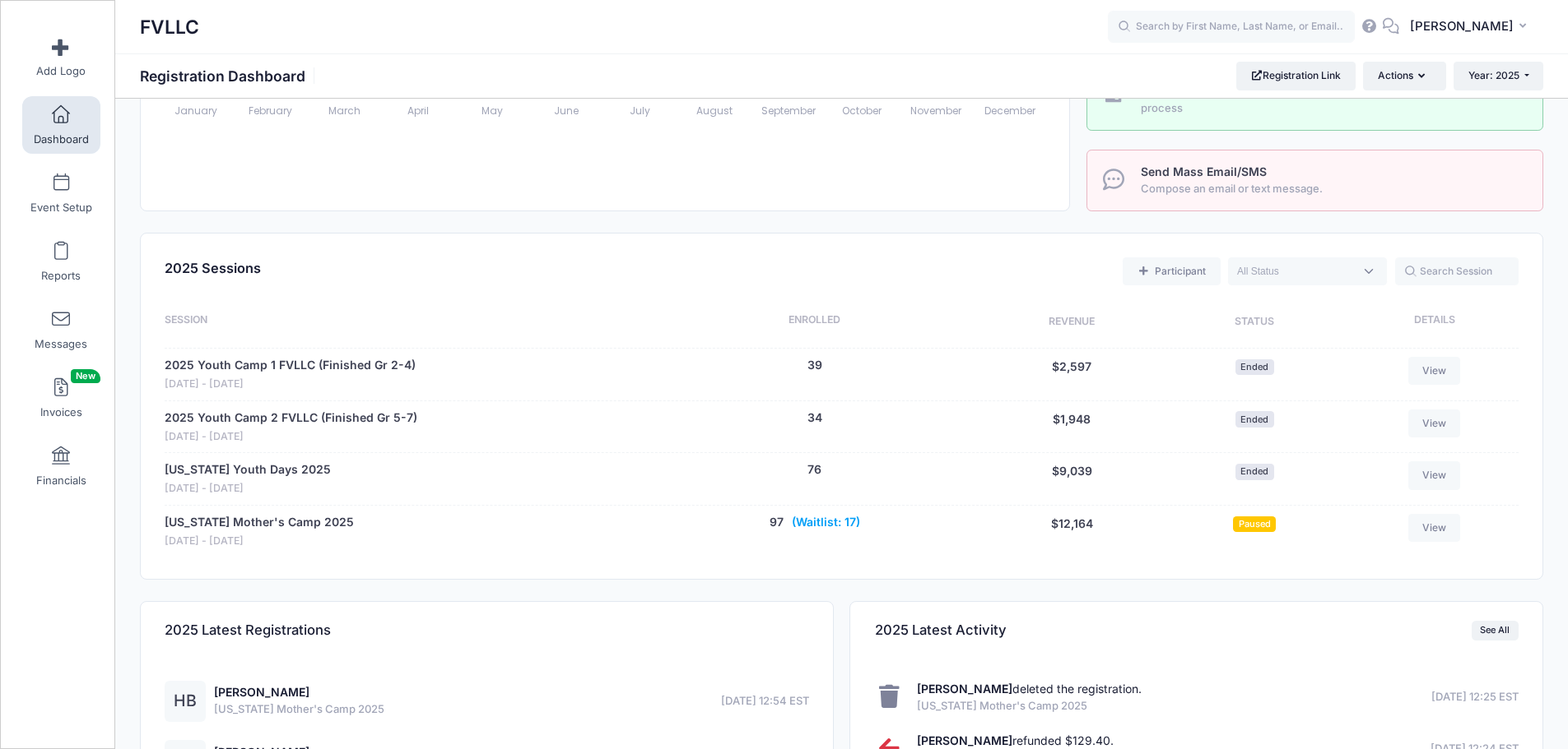
click at [820, 519] on button "(Waitlist: 17)" at bounding box center [826, 523] width 68 height 17
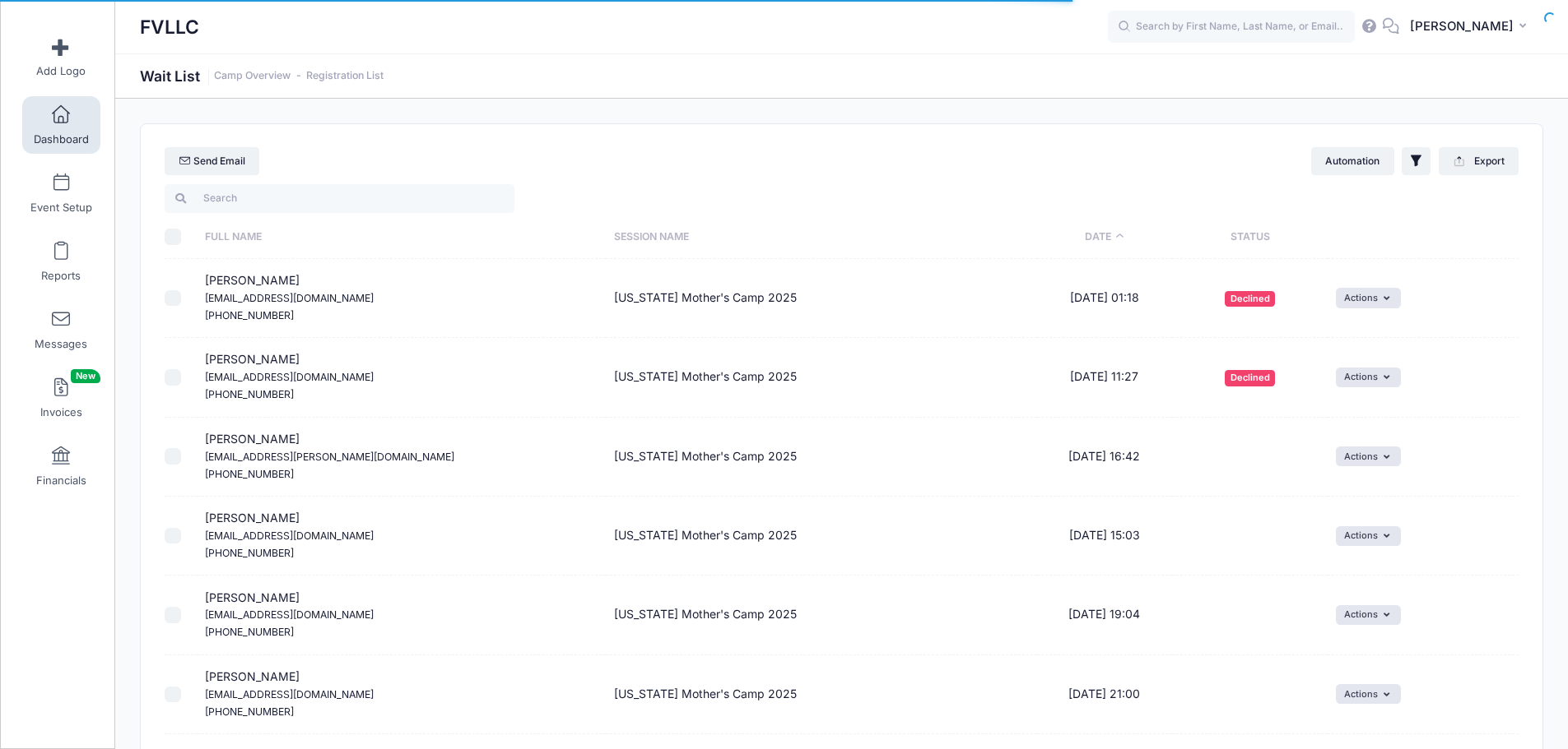
select select "50"
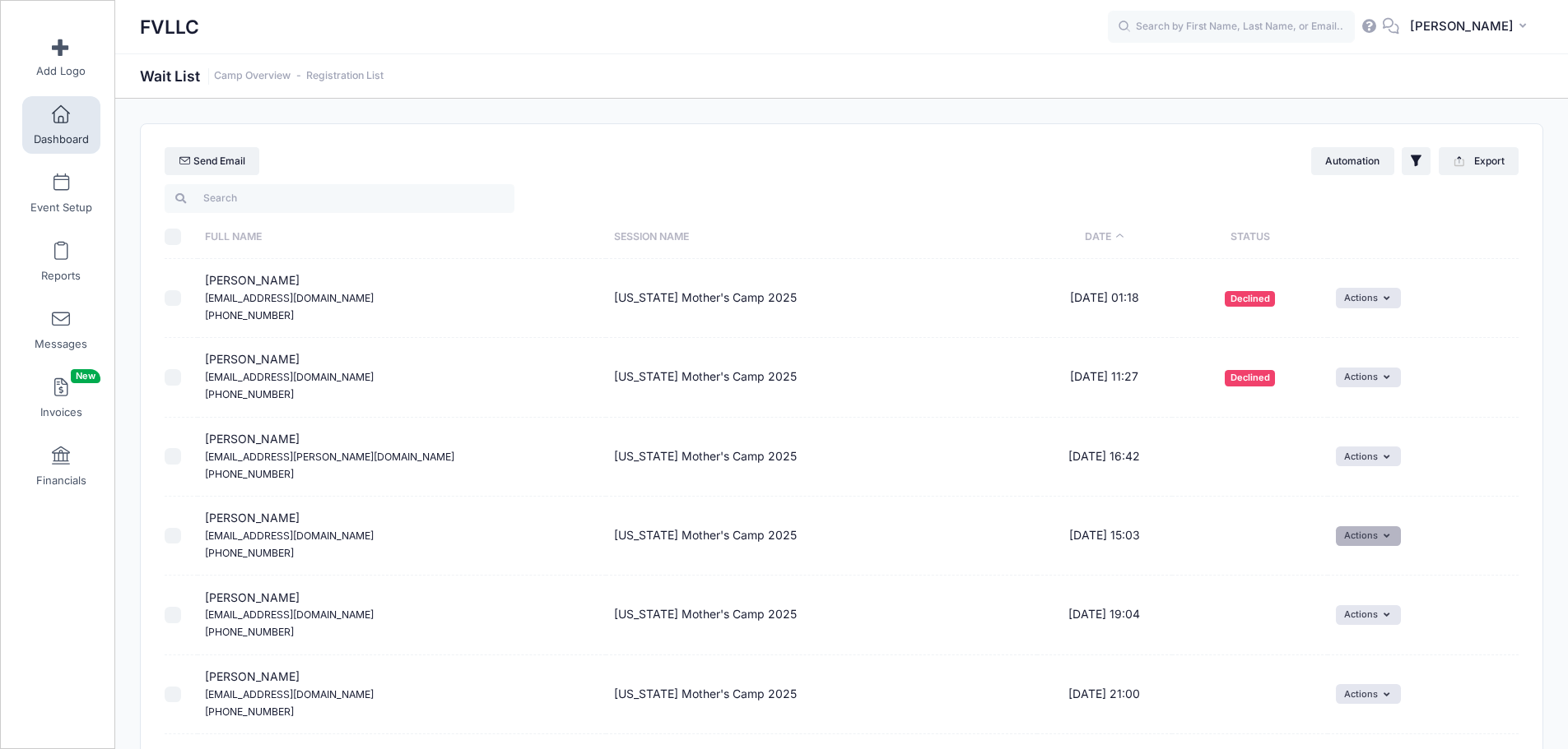
click at [1386, 543] on button "Actions" at bounding box center [1369, 536] width 65 height 20
click at [61, 114] on span at bounding box center [61, 114] width 0 height 18
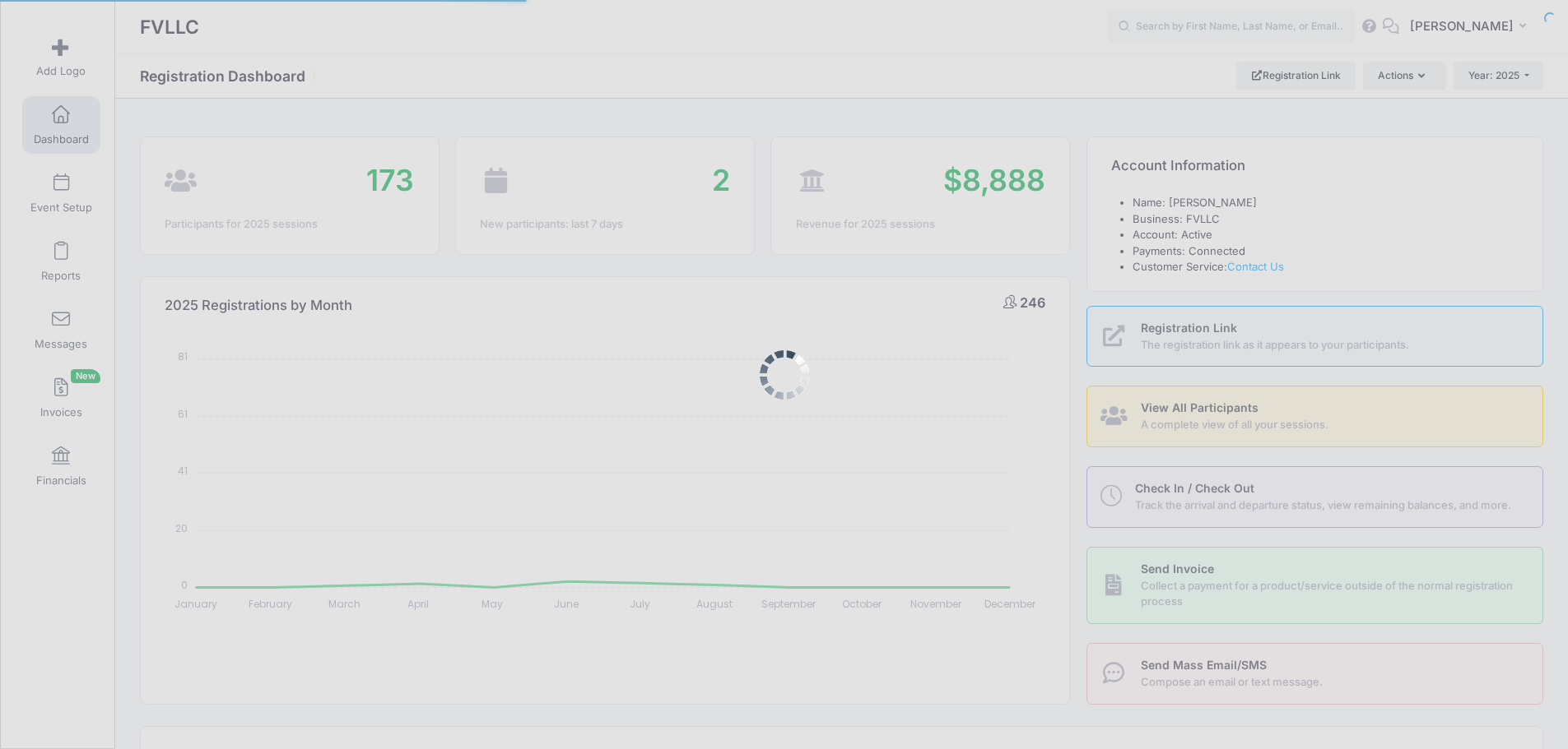
select select
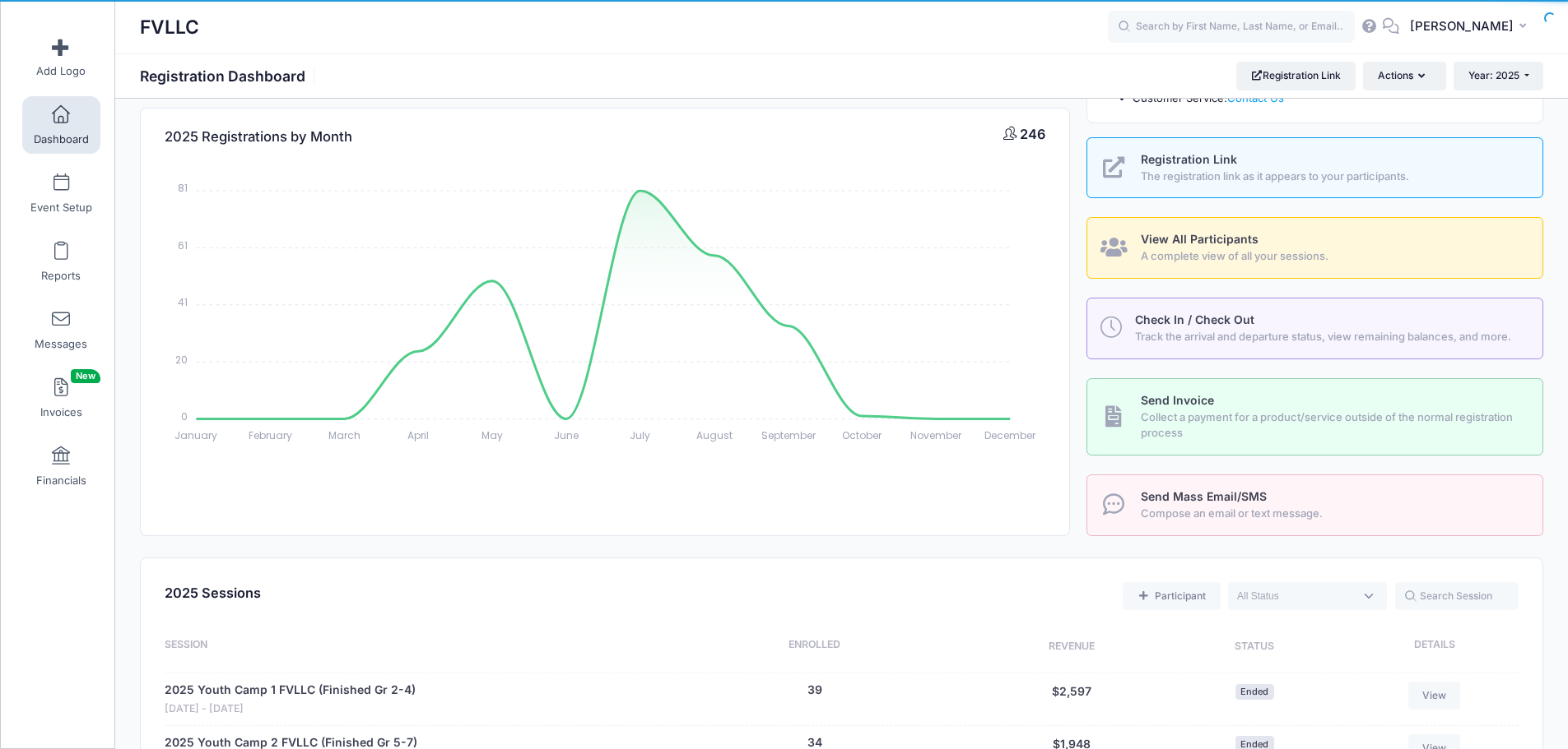
scroll to position [412, 0]
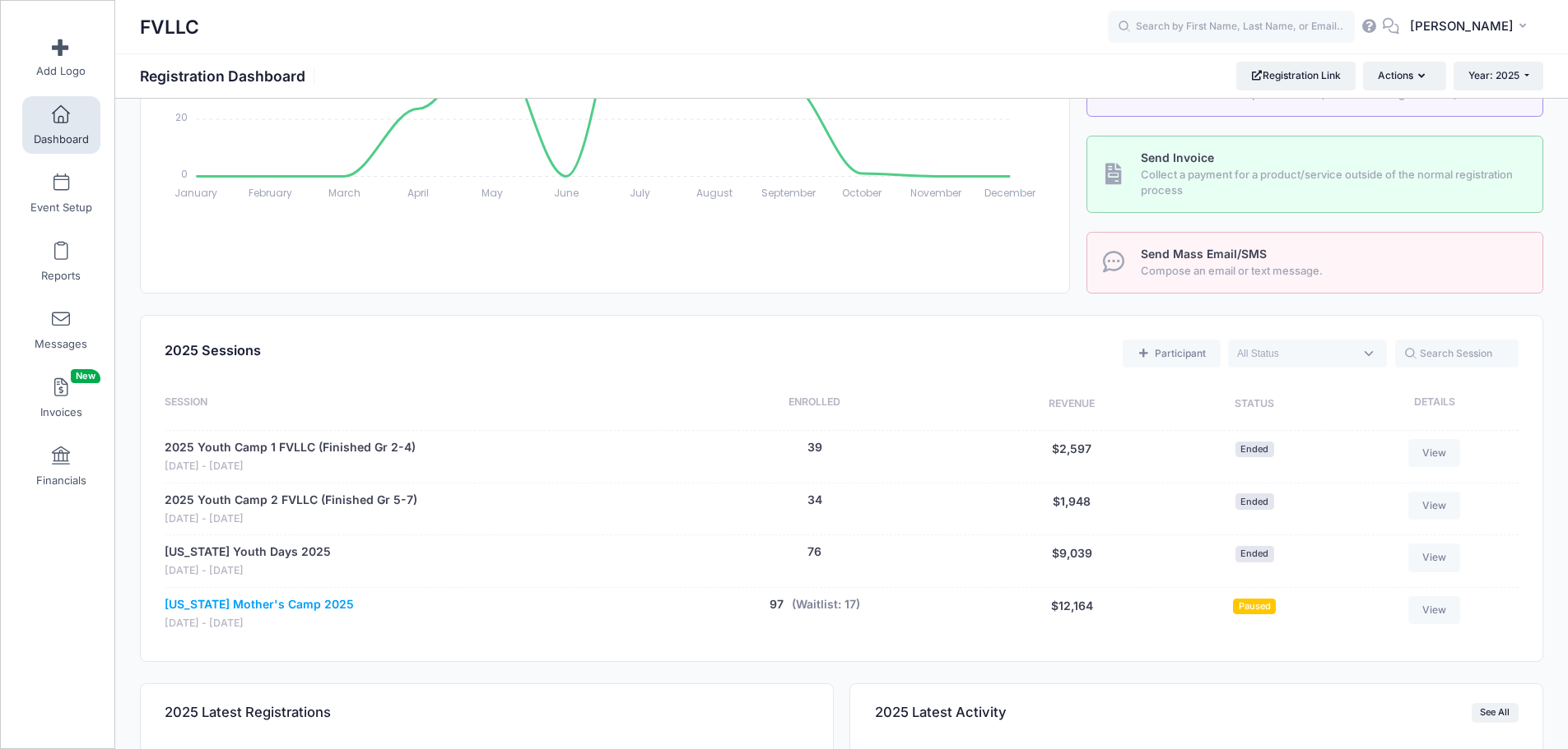
click at [273, 600] on link "[US_STATE] Mother's Camp 2025" at bounding box center [259, 605] width 189 height 17
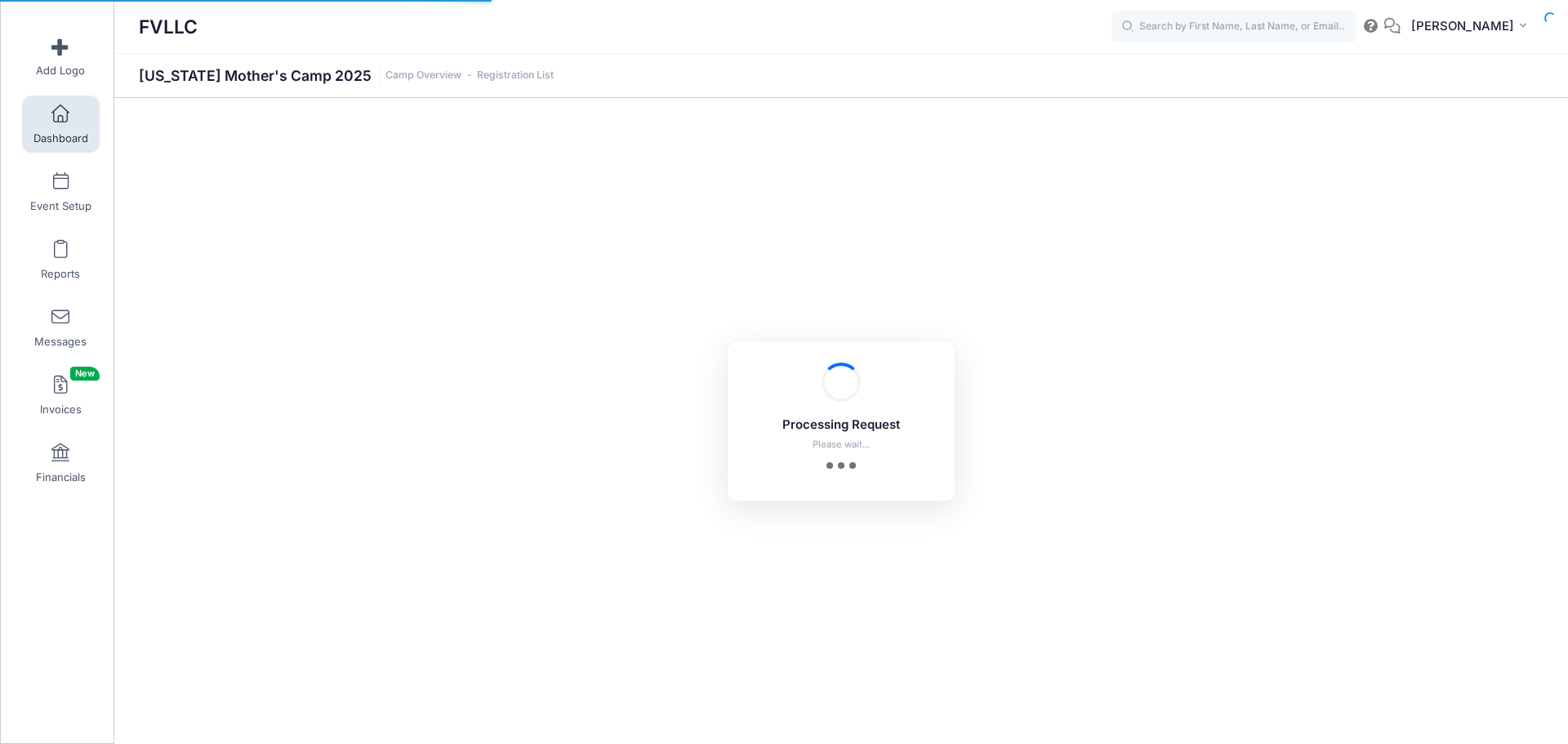
select select "10"
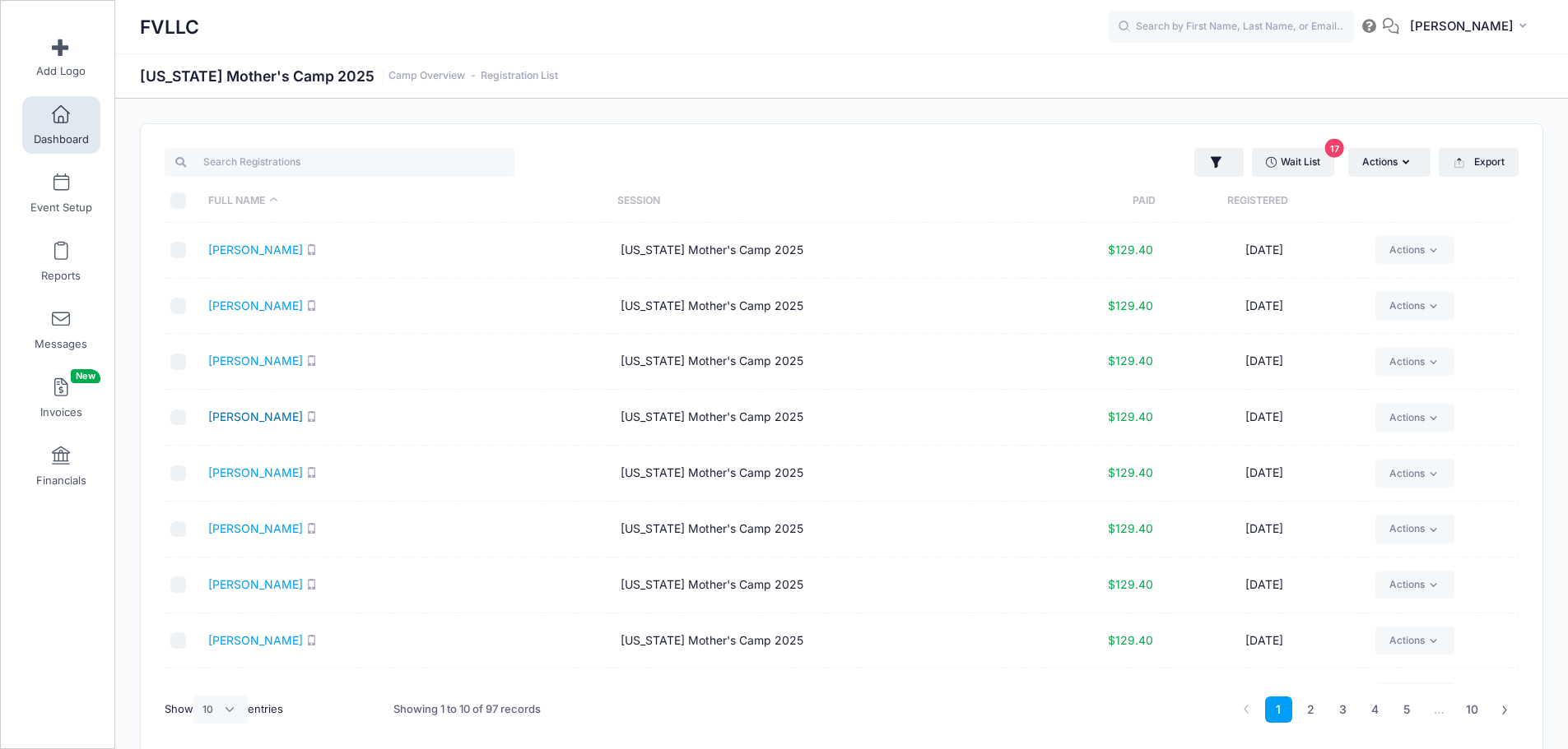
click at [268, 417] on link "[PERSON_NAME]" at bounding box center [255, 417] width 94 height 14
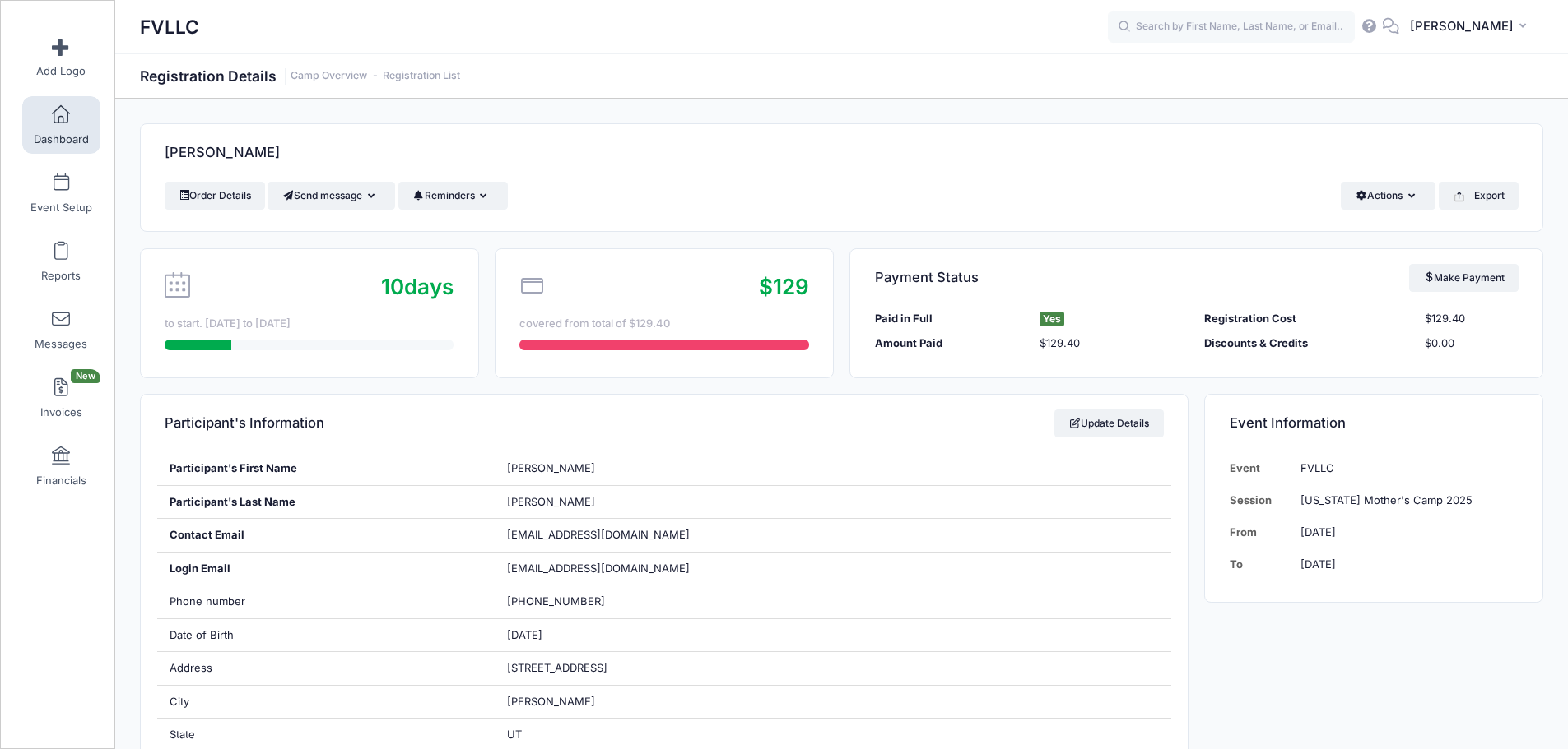
click at [63, 138] on span "Dashboard" at bounding box center [61, 140] width 55 height 14
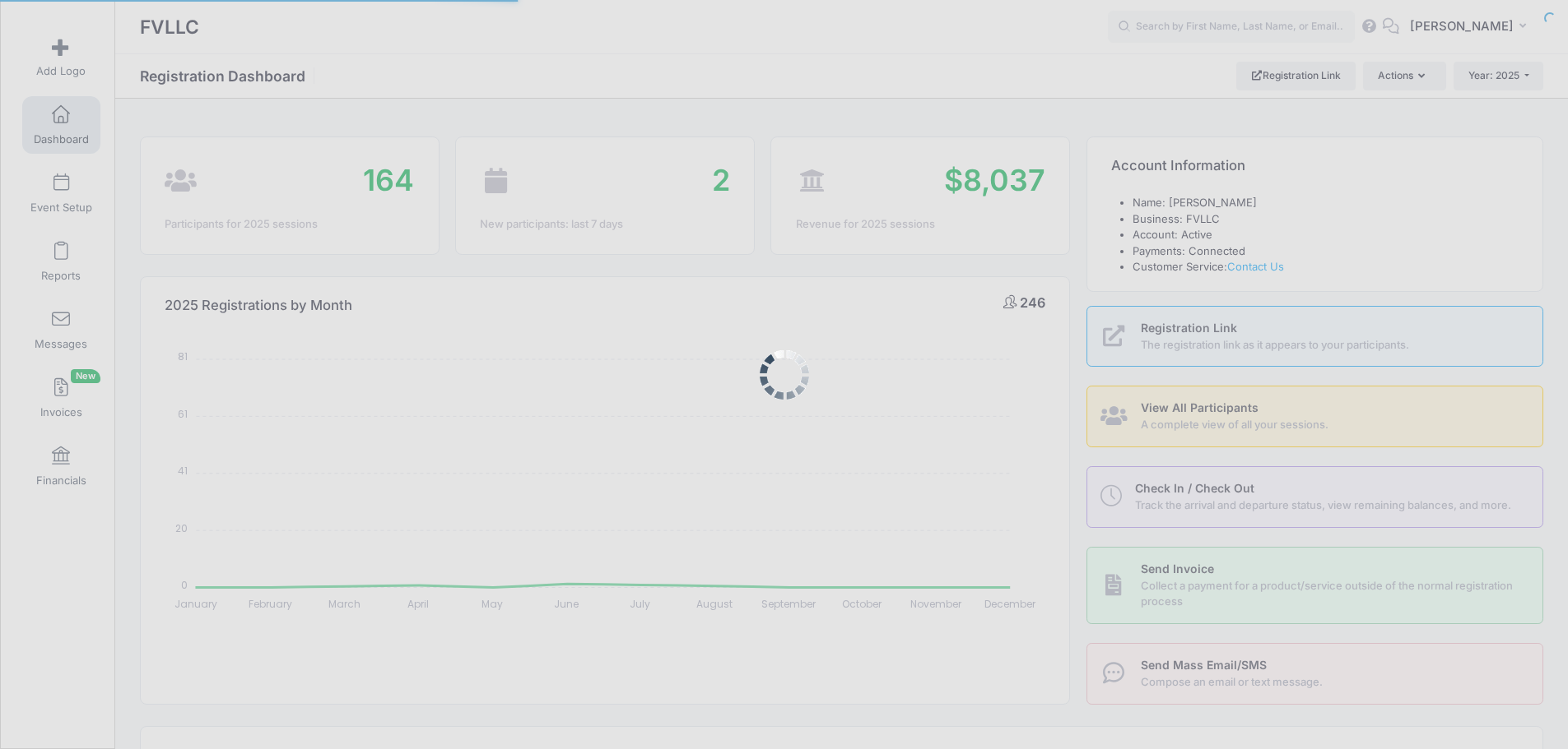
select select
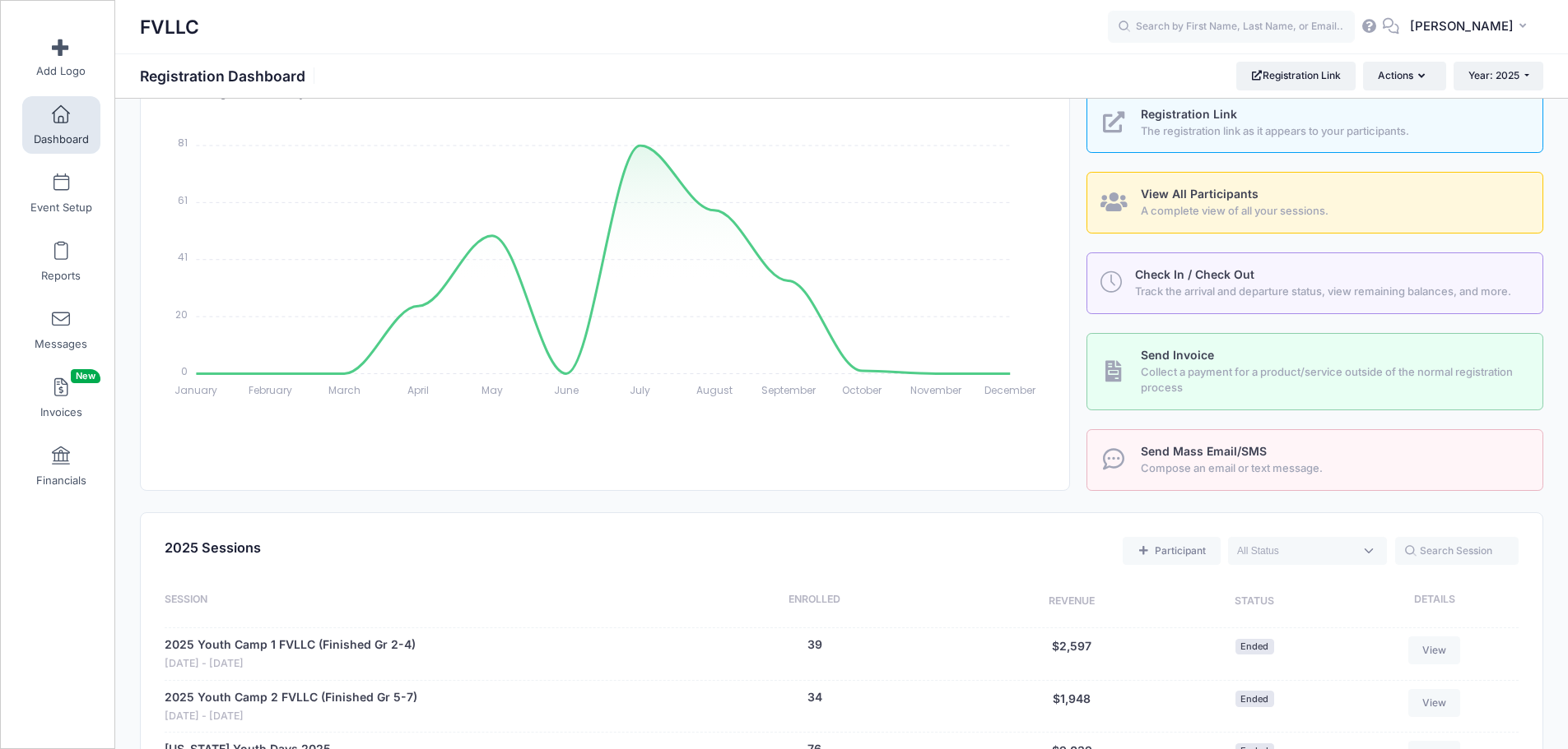
scroll to position [494, 0]
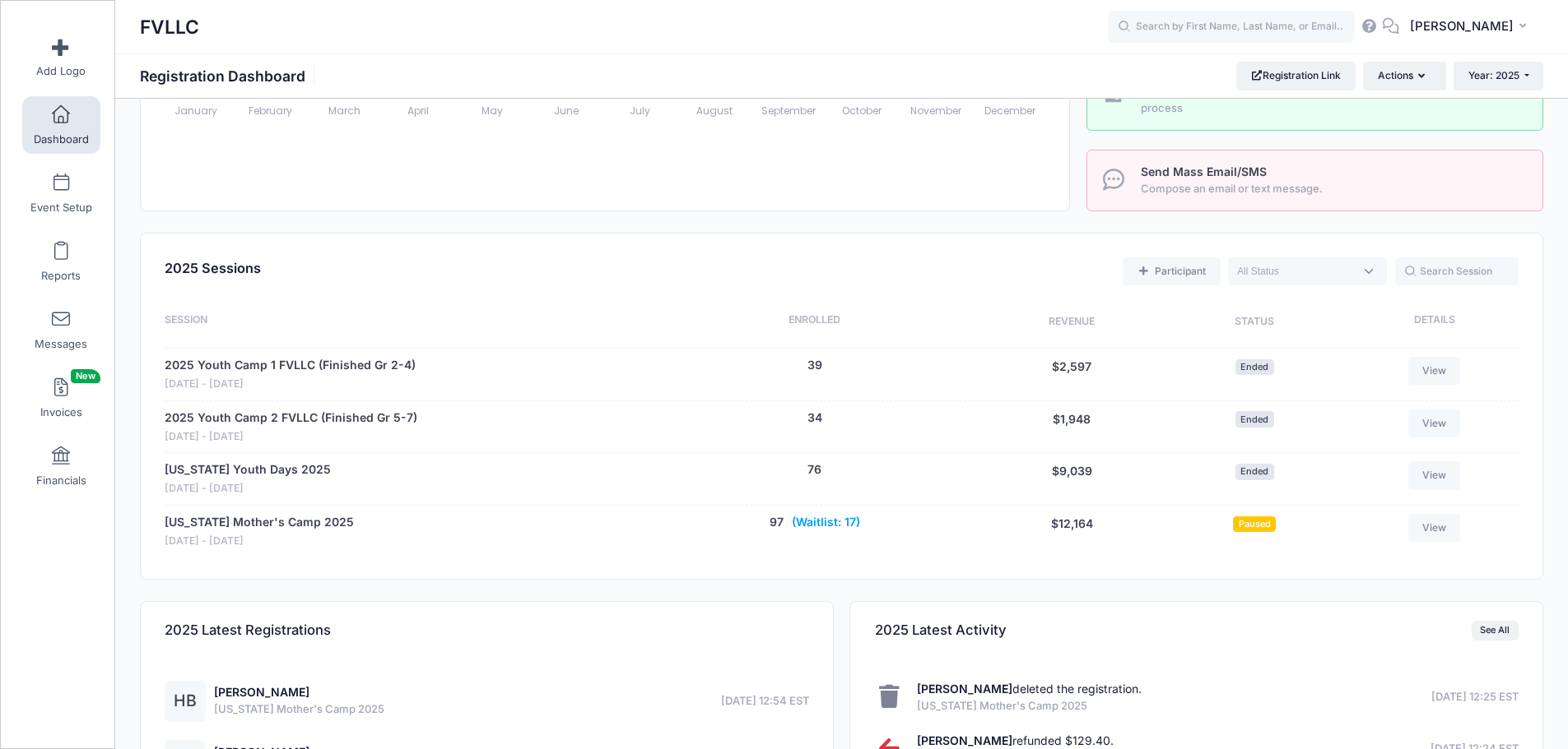
click at [843, 524] on button "(Waitlist: 17)" at bounding box center [826, 523] width 68 height 17
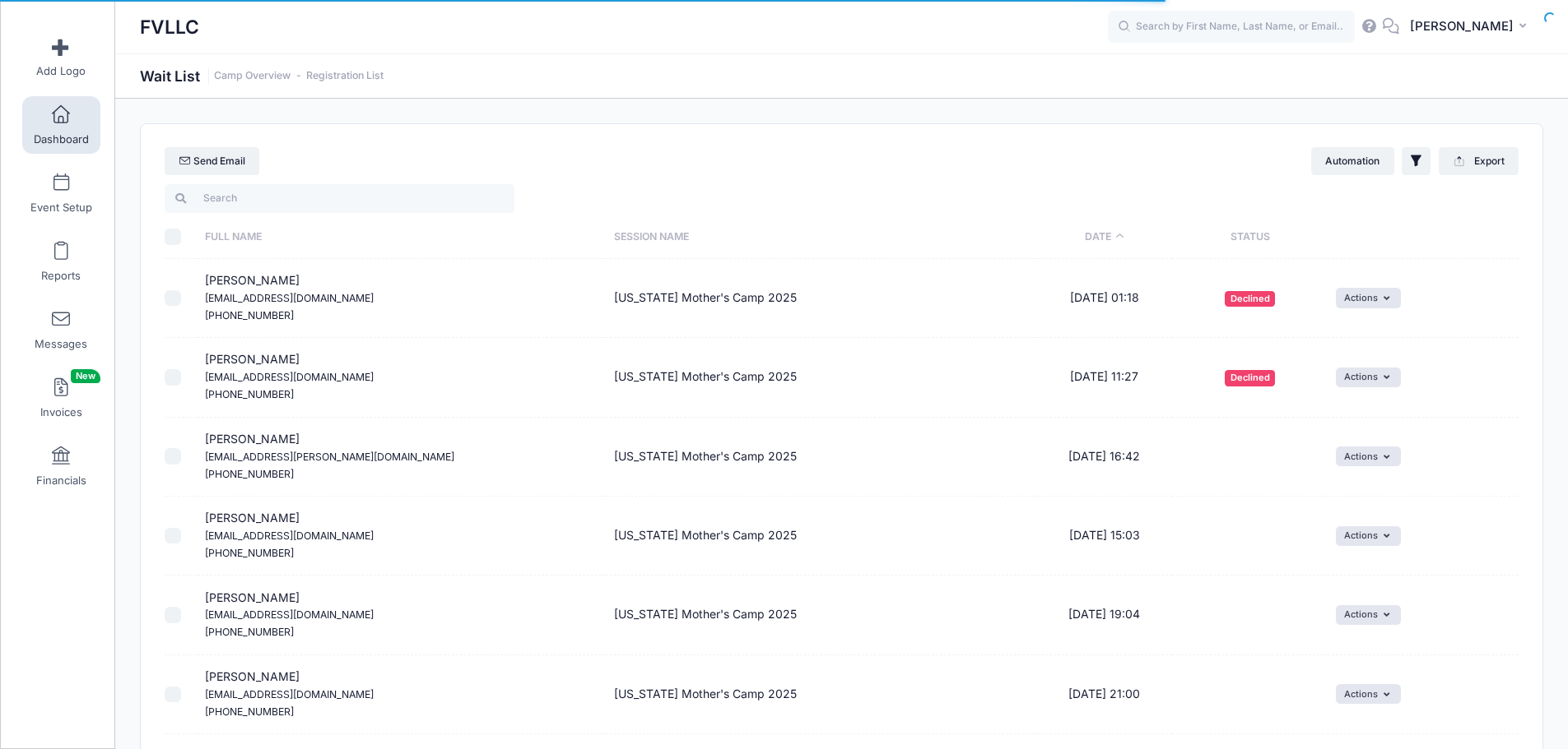
select select "50"
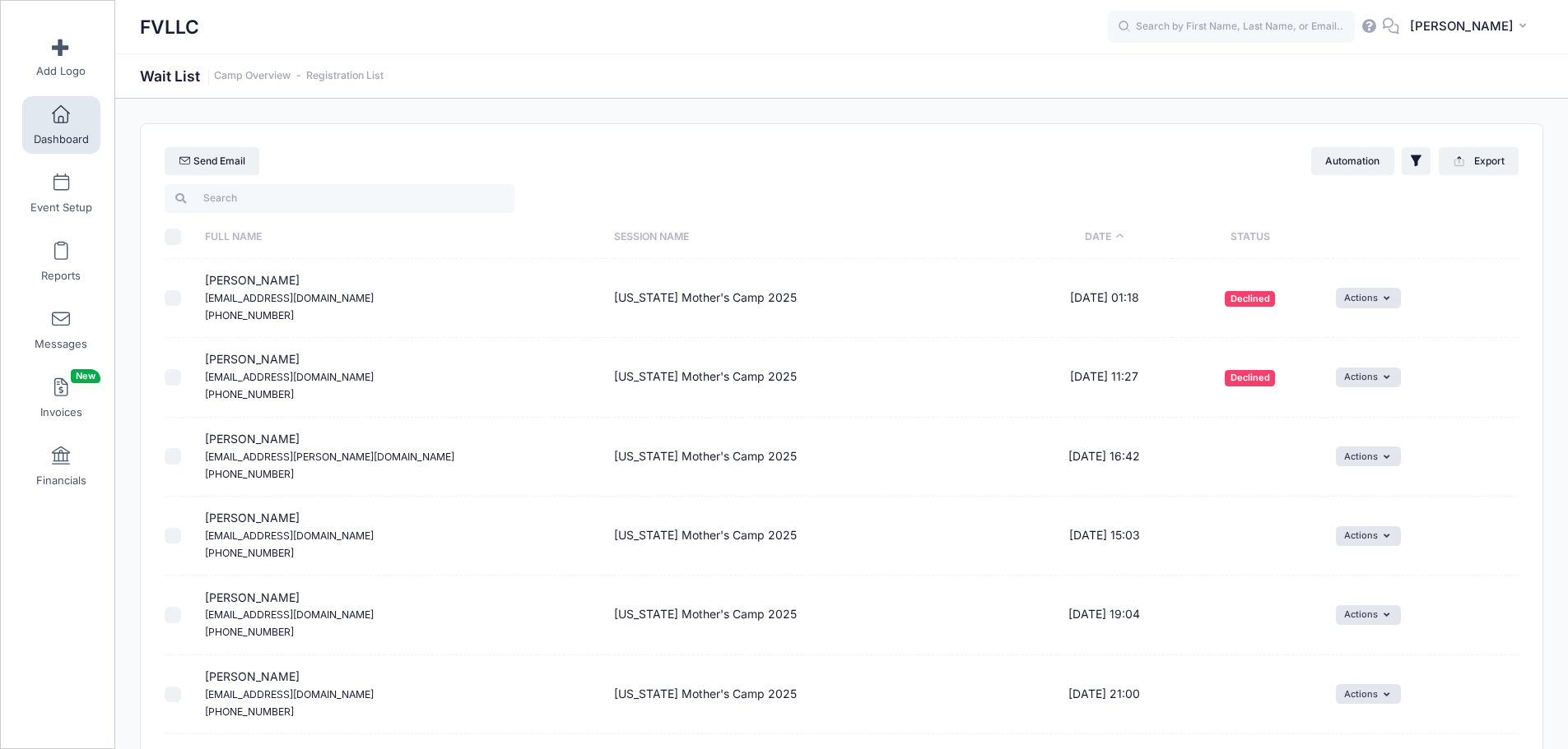
click at [177, 540] on input "checkbox" at bounding box center [172, 536] width 17 height 17
click at [170, 537] on input "checkbox" at bounding box center [172, 536] width 17 height 17
checkbox input "false"
click at [1390, 540] on button "Actions" at bounding box center [1369, 536] width 65 height 20
click at [1372, 606] on link "Delete" at bounding box center [1356, 604] width 72 height 31
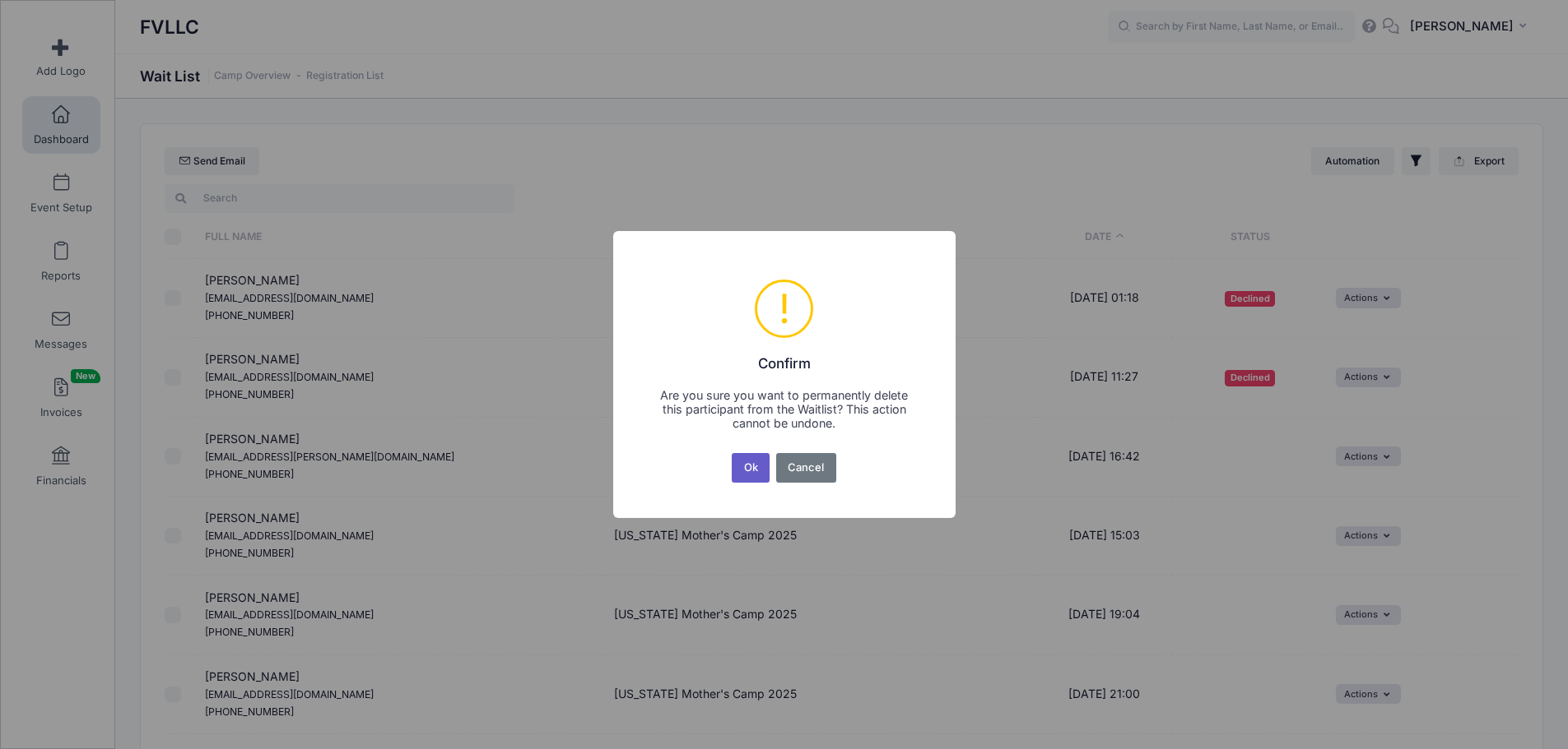
click at [749, 460] on button "Ok" at bounding box center [750, 468] width 38 height 30
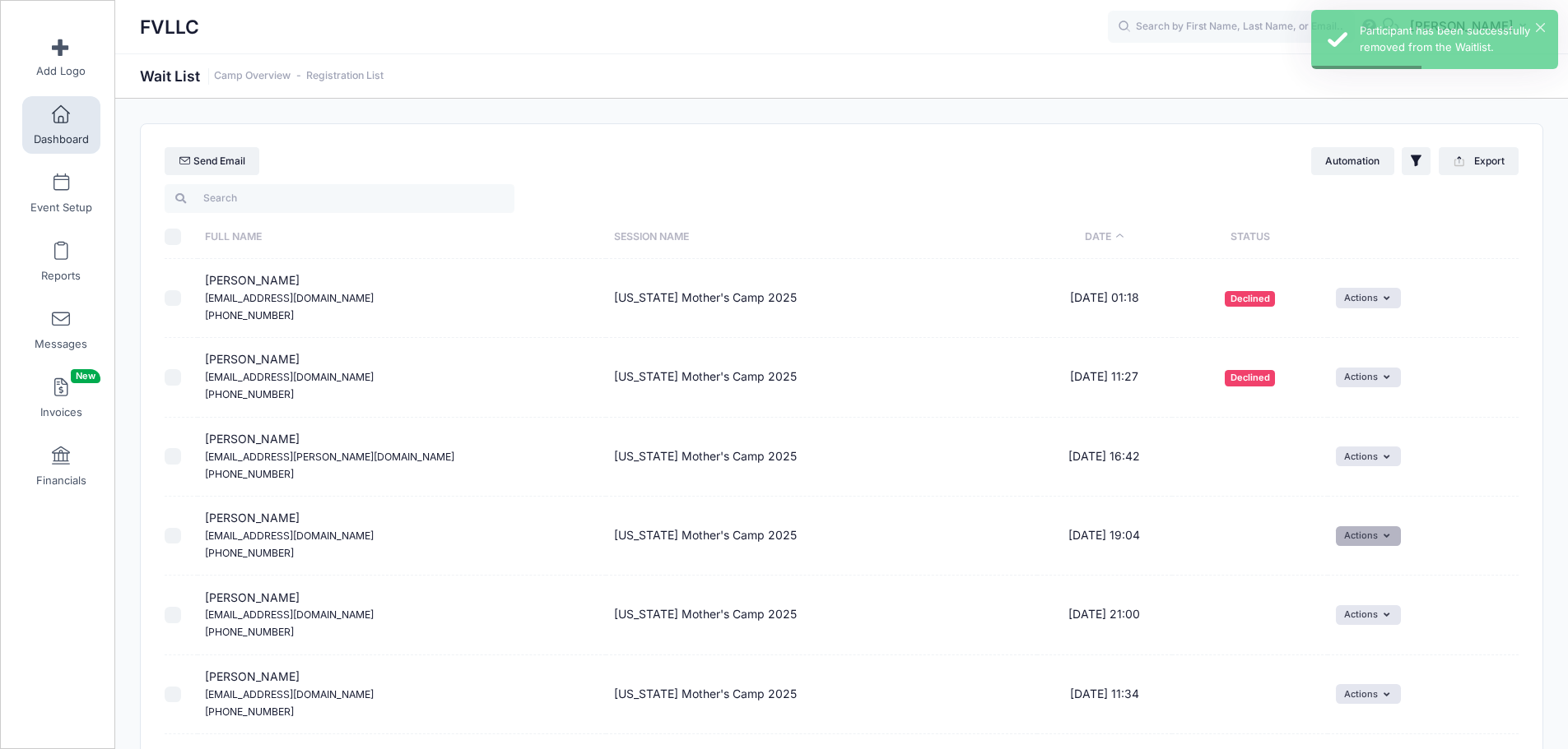
click at [1366, 543] on button "Actions" at bounding box center [1369, 536] width 65 height 20
click at [1355, 570] on link "Invite" at bounding box center [1356, 572] width 72 height 31
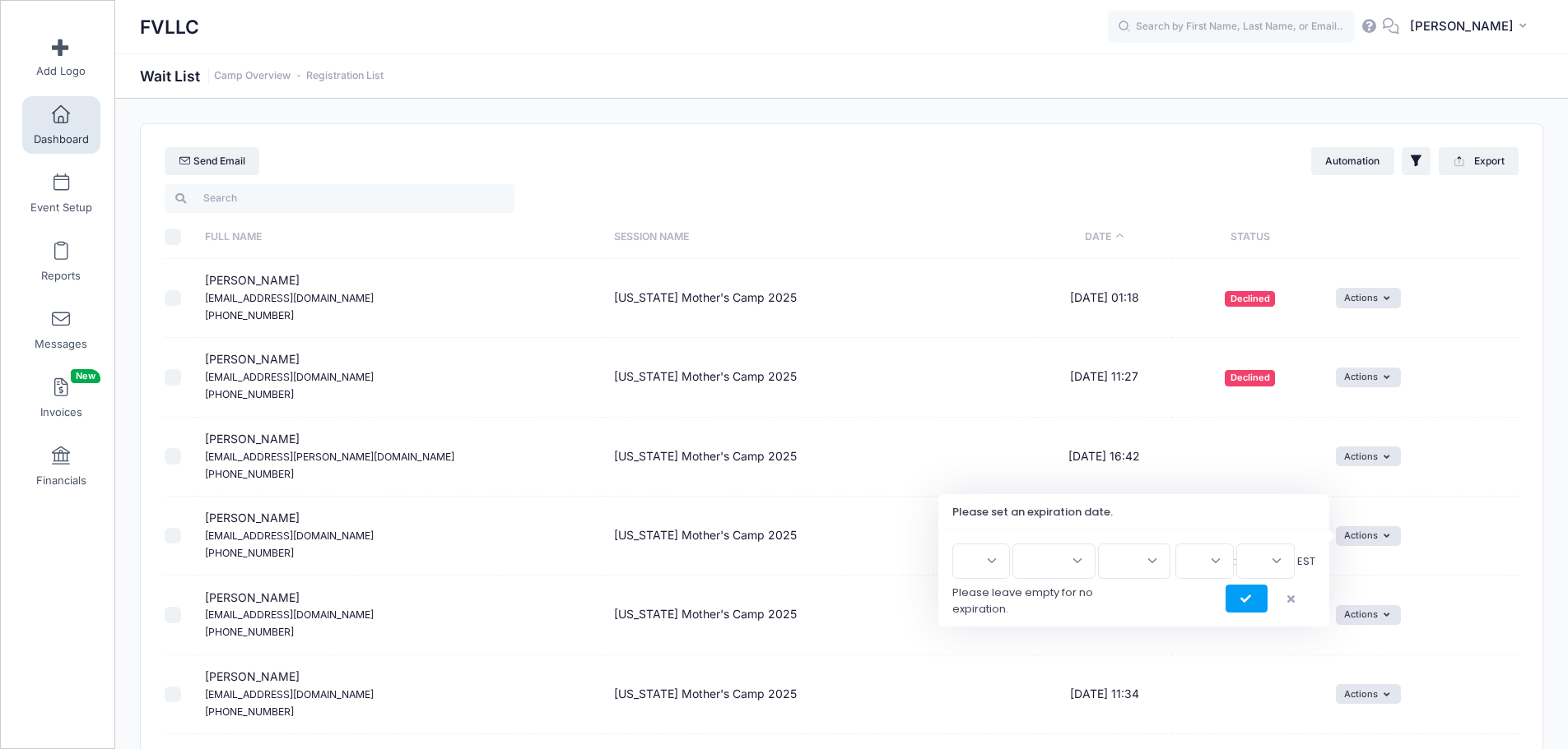
click at [1001, 562] on select "1 2 3 4 5 6 7 8 9 10 11 12 13 14 15 16 17 18 19 20 21 22 23 24 25 26 27 28 29 3…" at bounding box center [981, 561] width 58 height 35
select select "8"
click at [958, 544] on select "1 2 3 4 5 6 7 8 9 10 11 12 13 14 15 16 17 18 19 20 21 22 23 24 25 26 27 28 29 3…" at bounding box center [981, 561] width 58 height 35
click at [1073, 558] on select "Jan Feb Mar Apr May Jun Jul Aug Sep Oct Nov Dec" at bounding box center [1054, 561] width 83 height 35
select select "9"
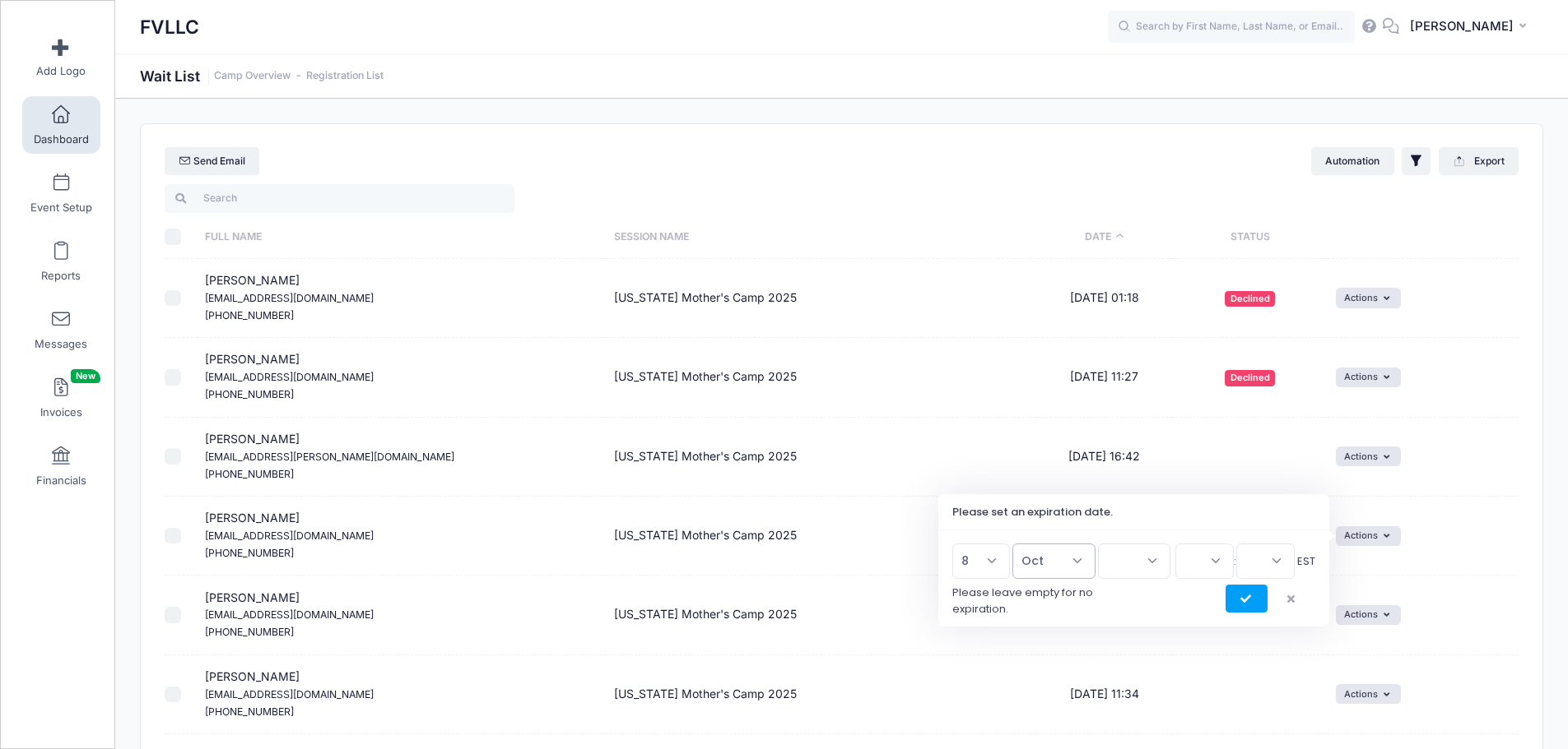
click at [1020, 544] on select "Jan Feb Mar Apr May Jun Jul Aug Sep Oct Nov Dec" at bounding box center [1054, 561] width 83 height 35
click at [1158, 565] on select "2026 2025" at bounding box center [1134, 561] width 73 height 35
select select "2025"
click at [1098, 544] on select "2026 2025" at bounding box center [1134, 561] width 73 height 35
click at [1209, 560] on select "00 01 02 03 04 05 06 07 08 09 10 11 12 13 14 15 16 17 18 19 20 21 22 23" at bounding box center [1204, 561] width 59 height 35
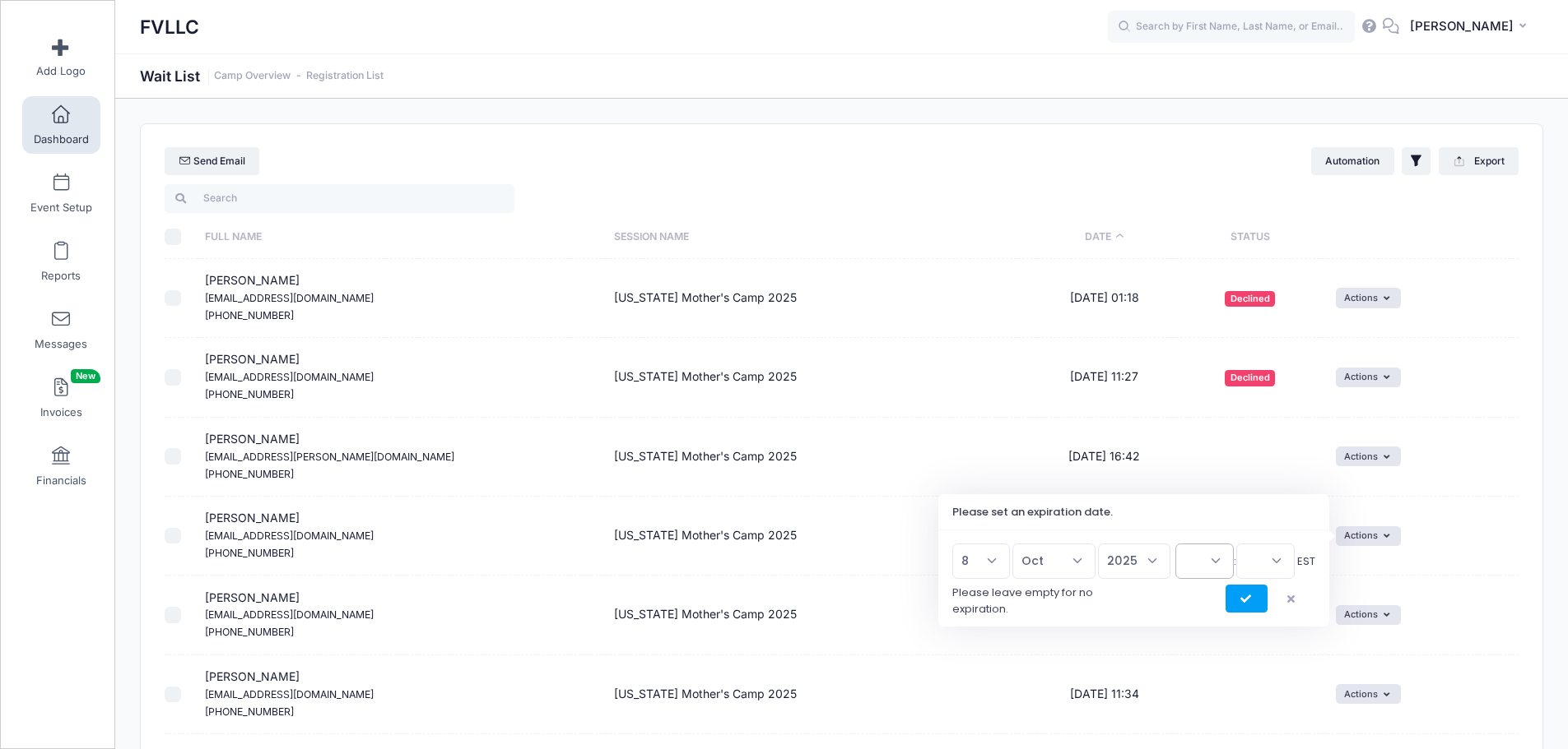
select select "23"
click at [1175, 544] on select "00 01 02 03 04 05 06 07 08 09 10 11 12 13 14 15 16 17 18 19 20 21 22 23" at bounding box center [1204, 561] width 59 height 35
click at [1257, 555] on select "00 15 30 45" at bounding box center [1265, 561] width 59 height 35
select select "45"
click at [1237, 544] on select "00 15 30 45" at bounding box center [1265, 561] width 59 height 35
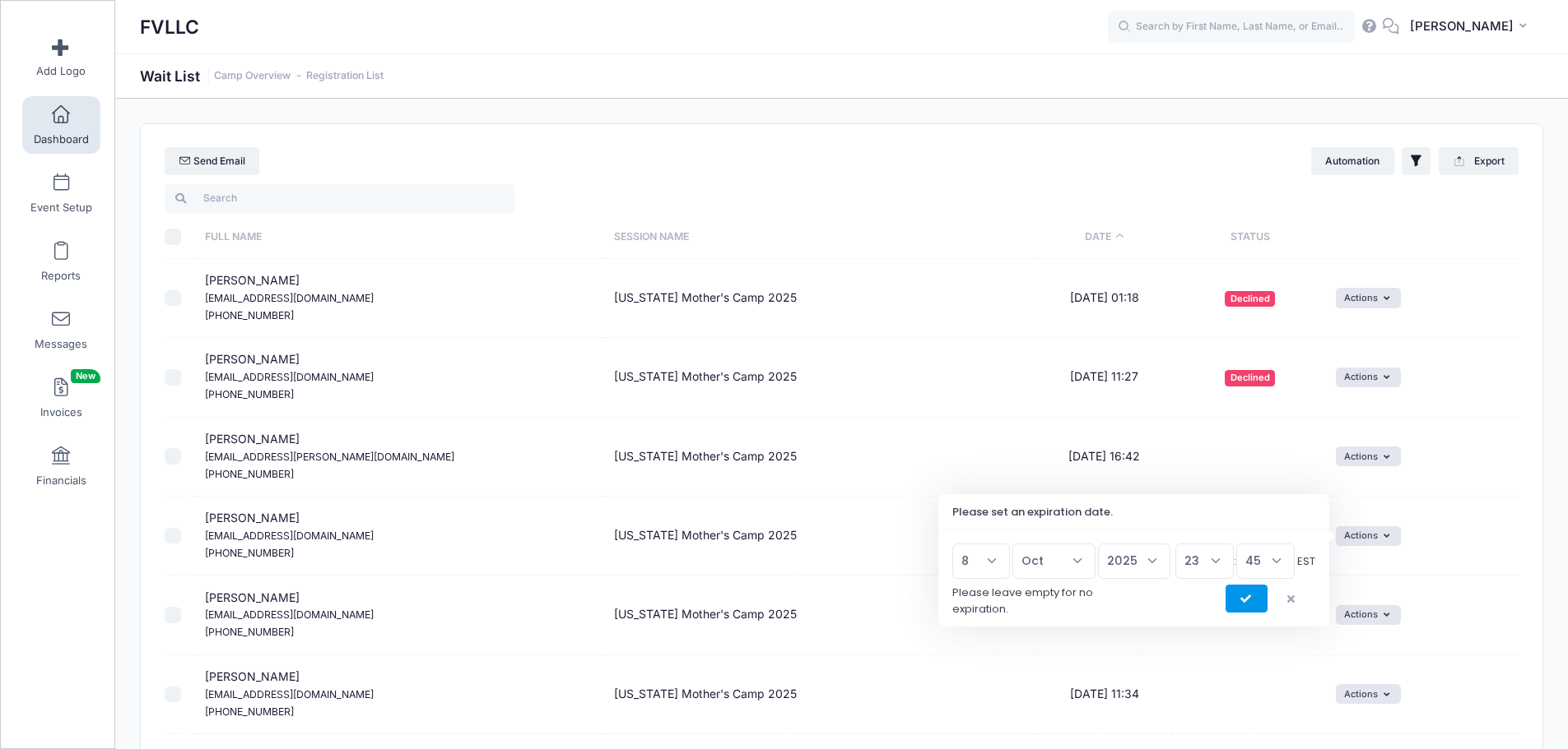
click at [1249, 600] on icon "submit" at bounding box center [1246, 600] width 13 height 0
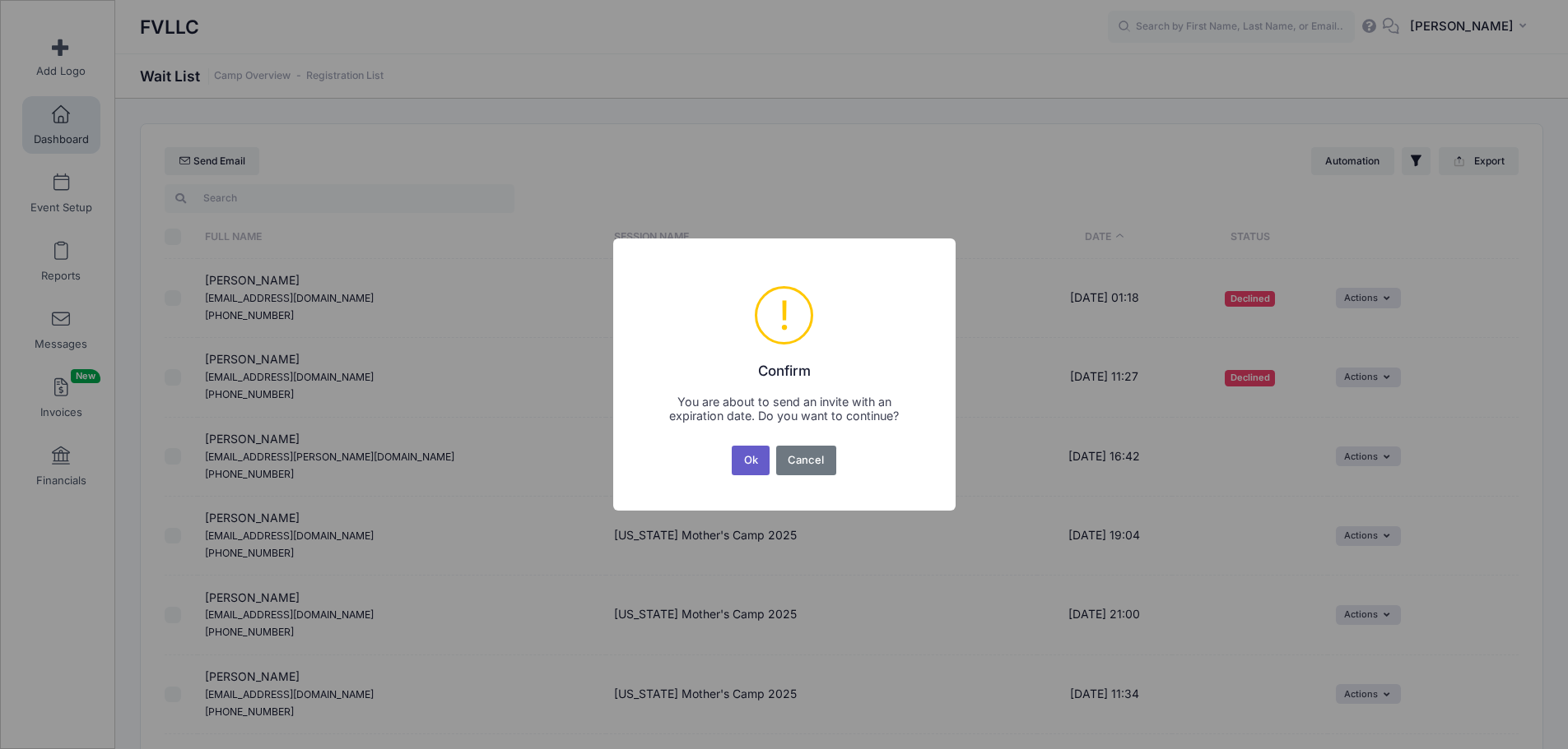
click at [754, 458] on button "Ok" at bounding box center [750, 461] width 38 height 30
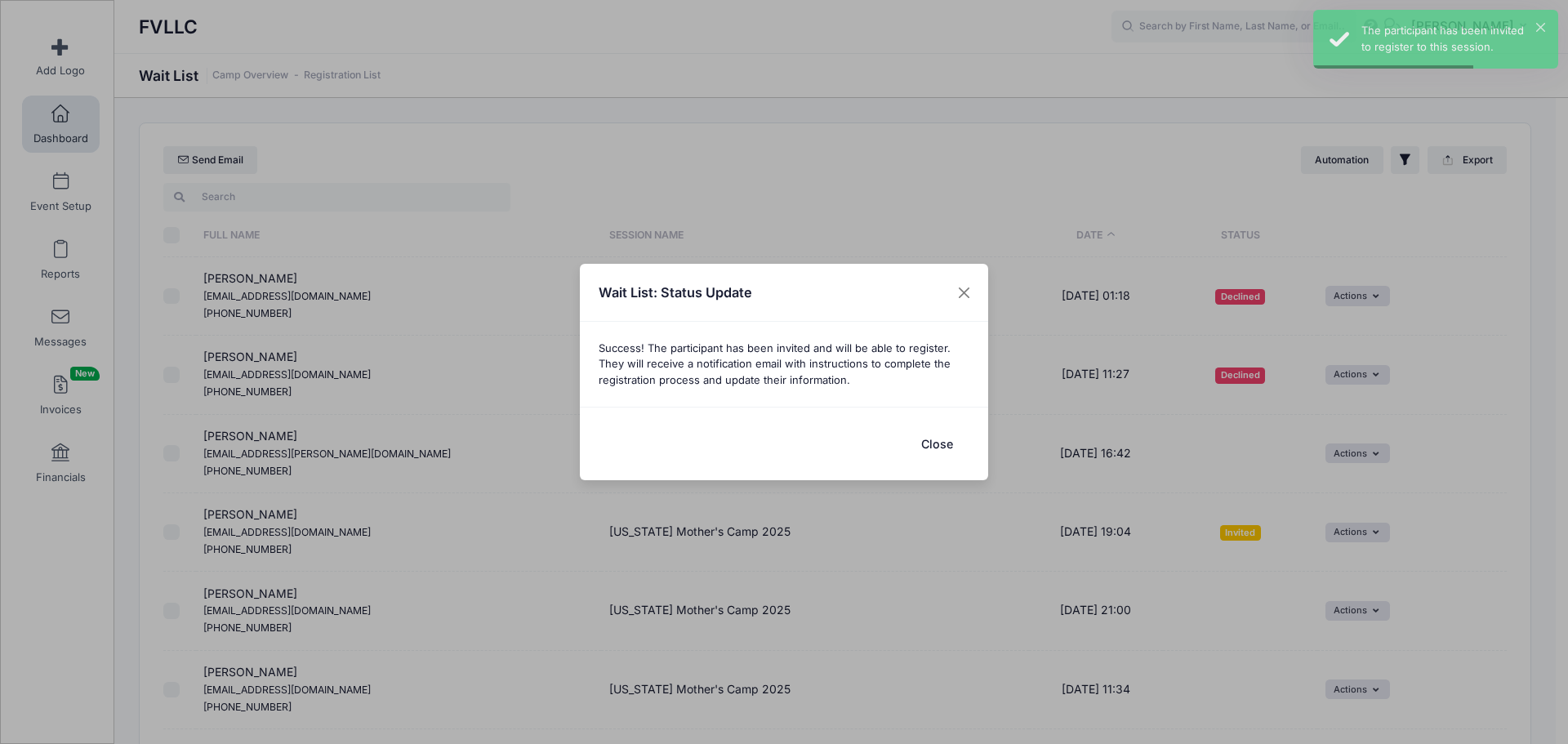
click at [922, 437] on button "Close" at bounding box center [936, 444] width 65 height 35
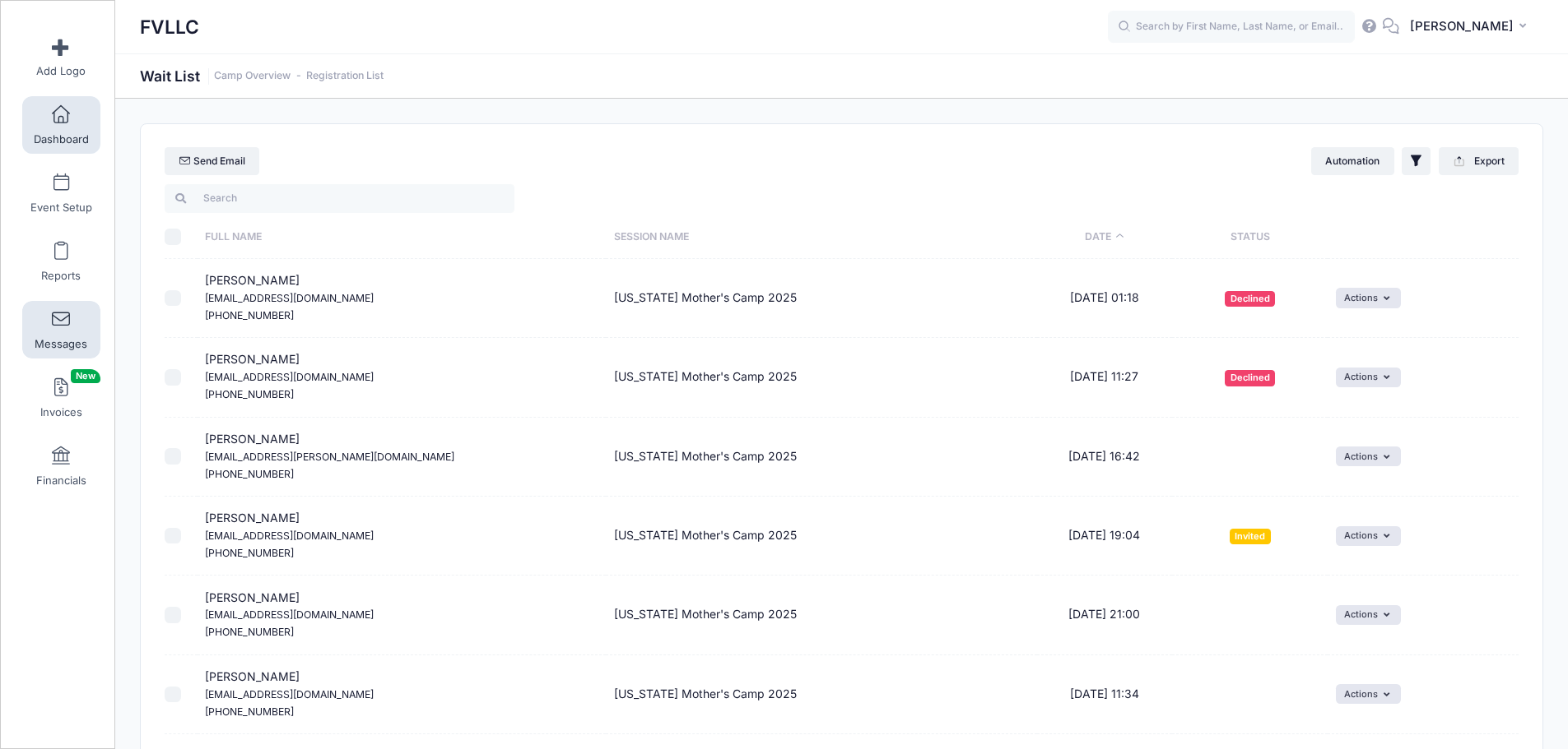
click at [56, 340] on span "Messages" at bounding box center [61, 344] width 52 height 14
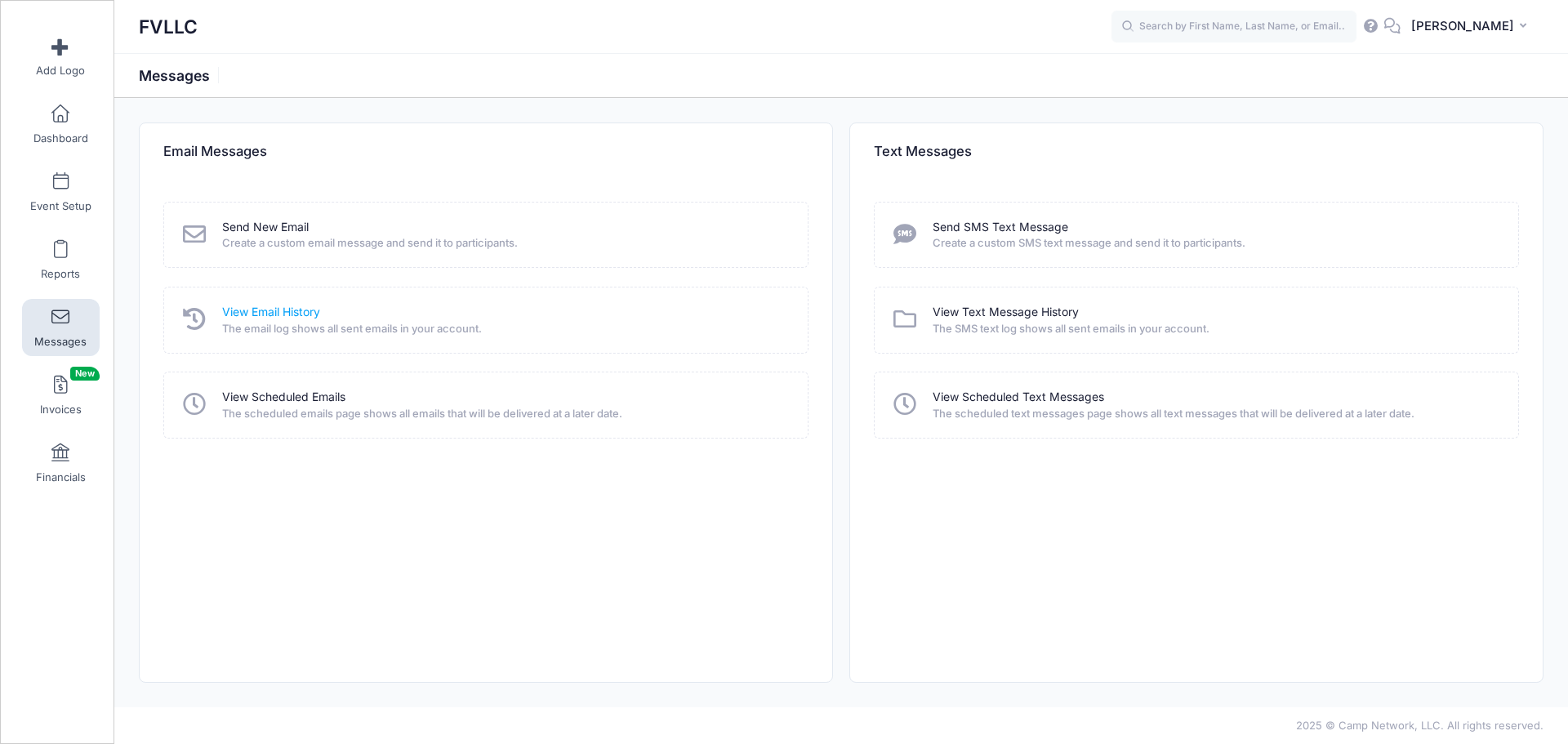
click at [266, 313] on link "View Email History" at bounding box center [271, 313] width 98 height 17
